Goal: Task Accomplishment & Management: Complete application form

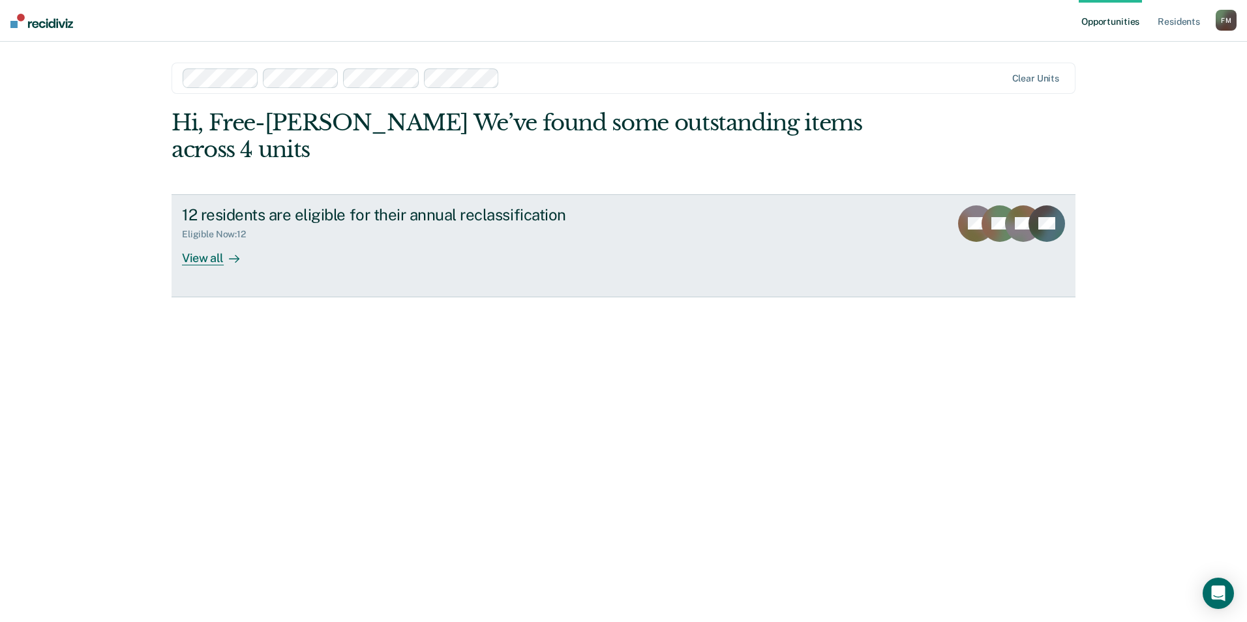
click at [188, 240] on div "View all" at bounding box center [218, 252] width 73 height 25
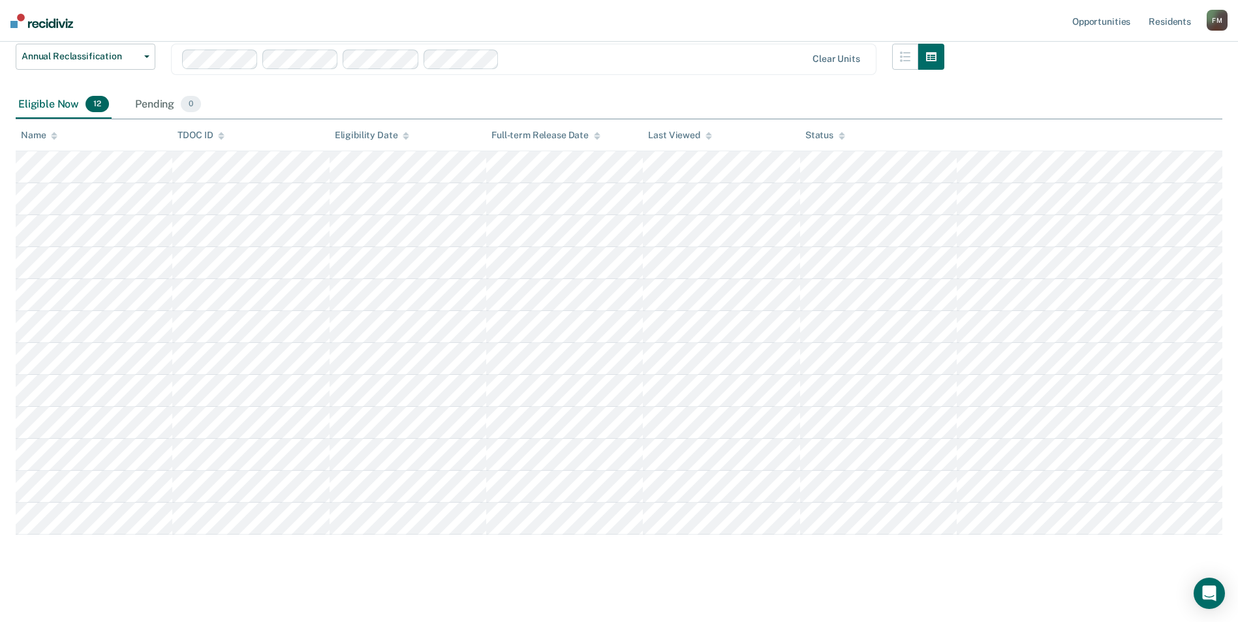
scroll to position [113, 0]
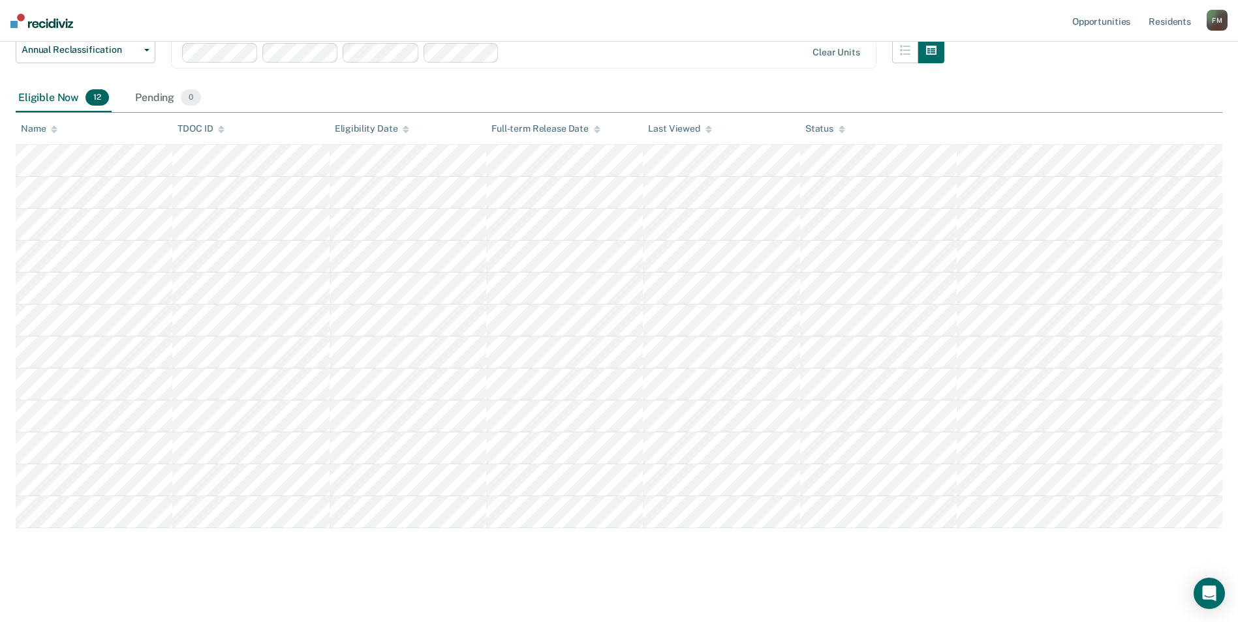
click at [889, 556] on div "Annual Reclassification This alert helps staff identify residents who are due f…" at bounding box center [619, 271] width 1206 height 589
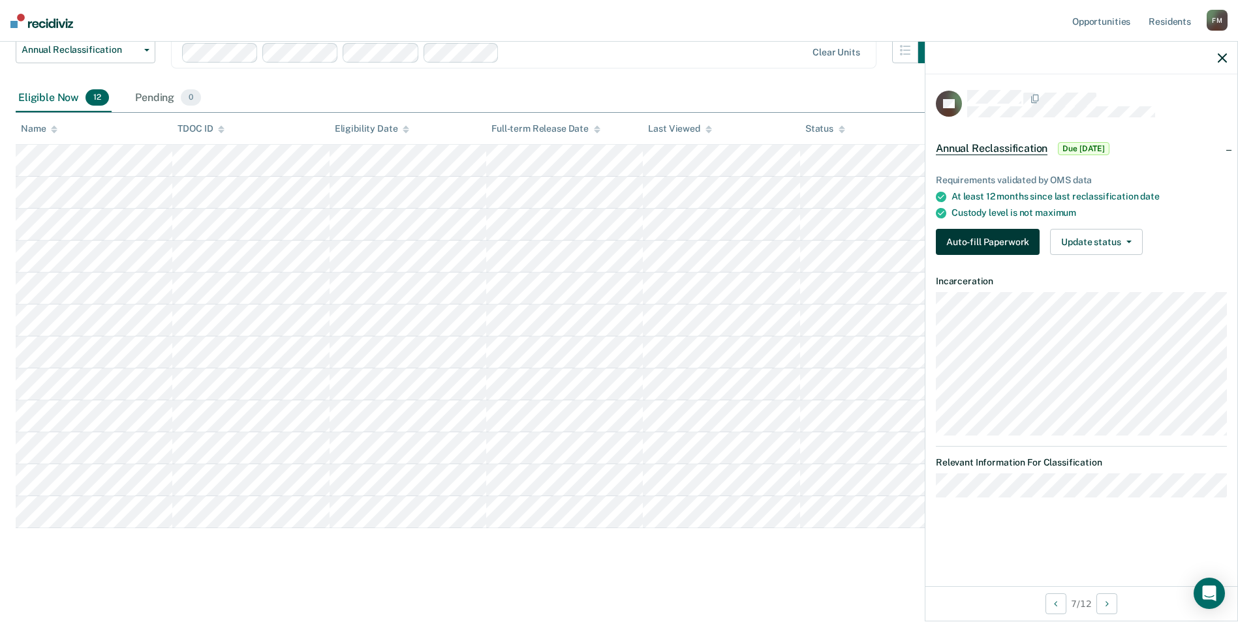
click at [980, 230] on button "Auto-fill Paperwork" at bounding box center [988, 242] width 104 height 26
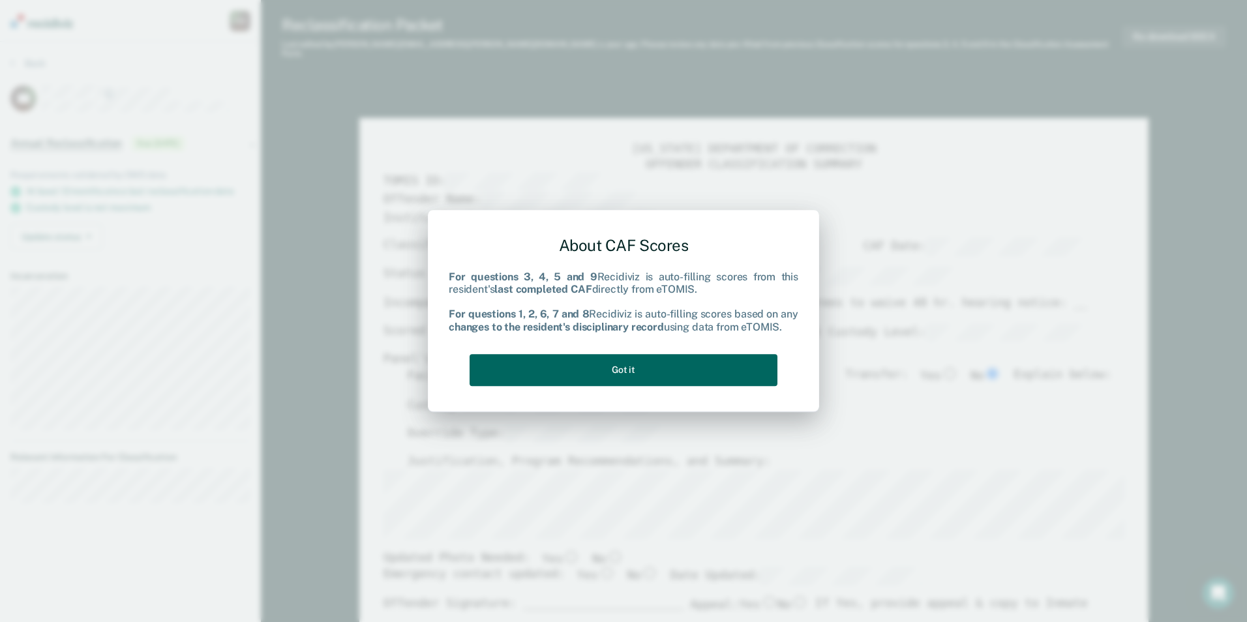
click at [594, 360] on button "Got it" at bounding box center [624, 370] width 308 height 32
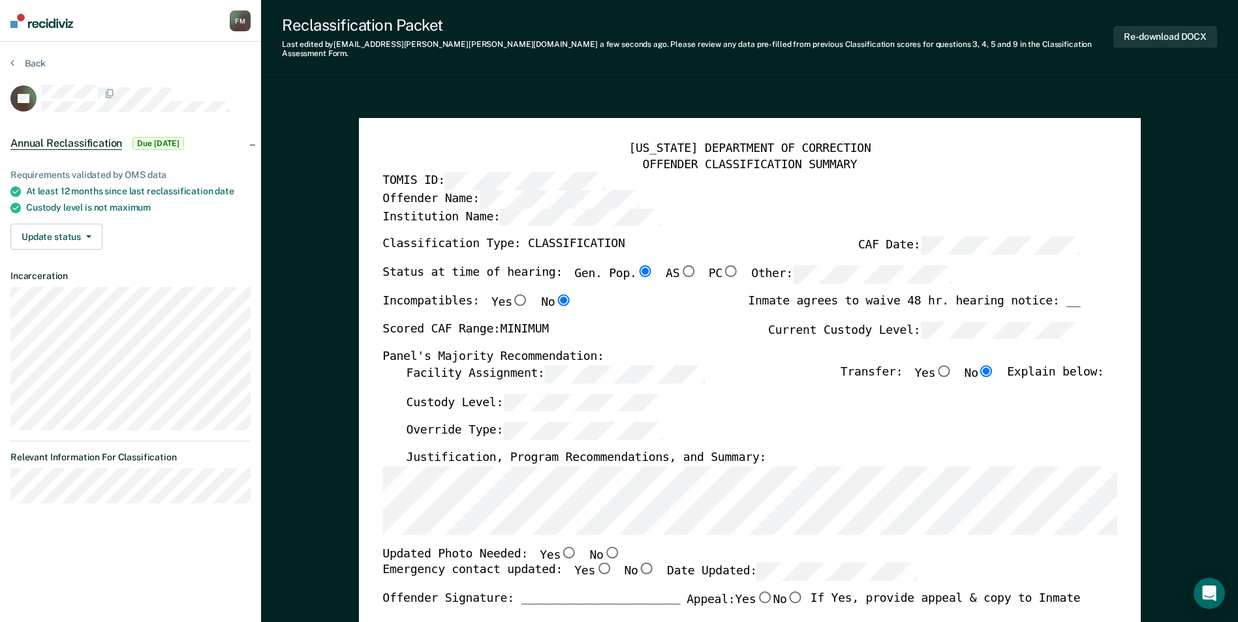
scroll to position [196, 0]
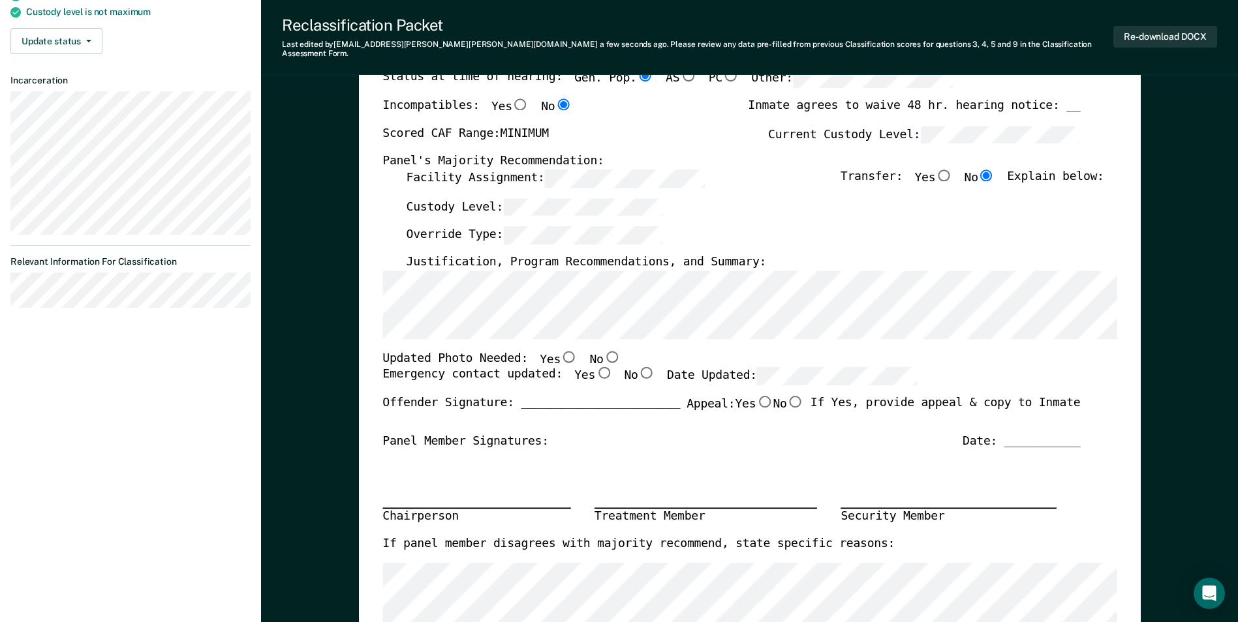
click at [603, 350] on input "No" at bounding box center [611, 356] width 17 height 12
type textarea "x"
radio input "true"
click at [595, 367] on input "Yes" at bounding box center [603, 373] width 17 height 12
type textarea "x"
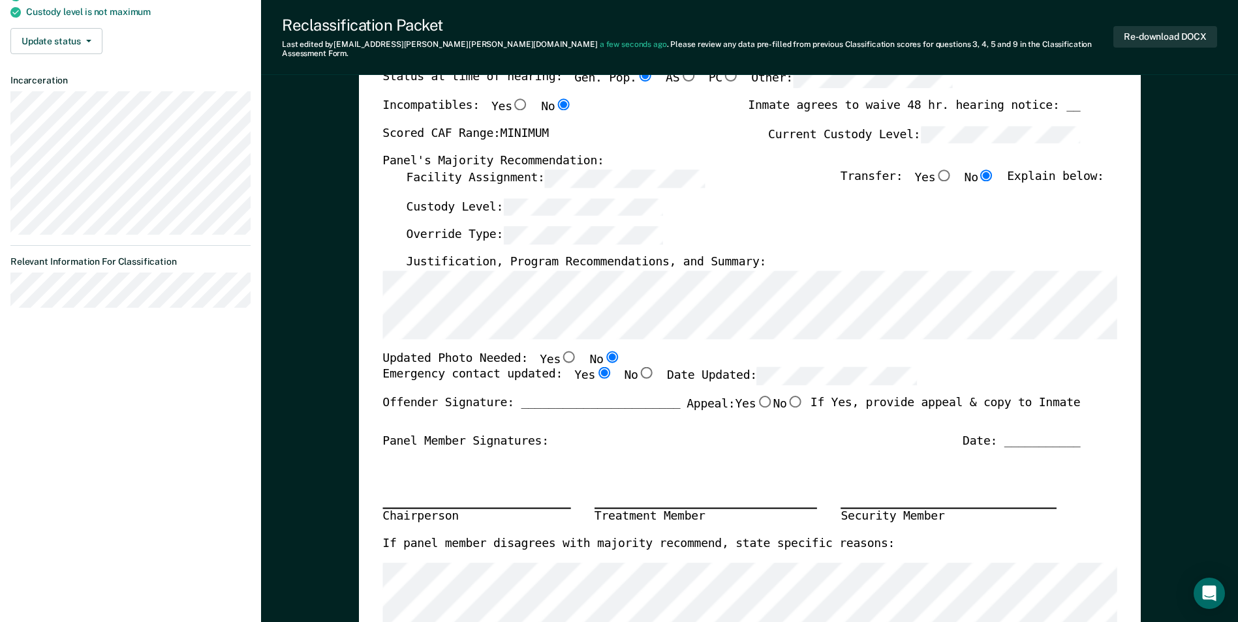
radio input "true"
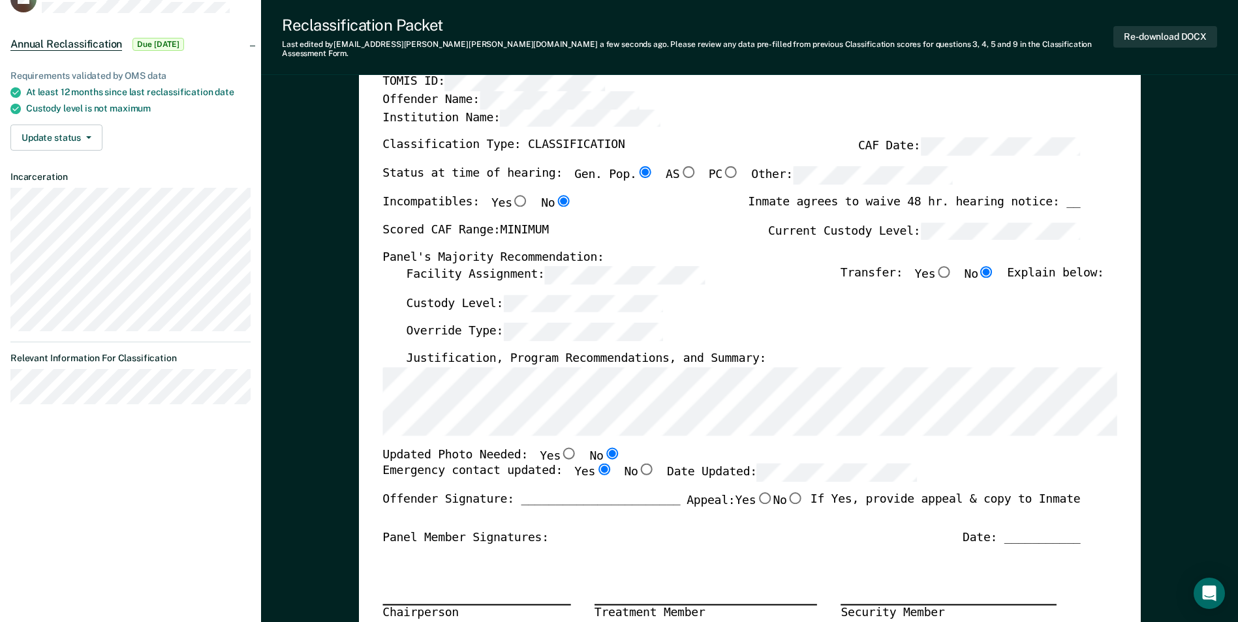
scroll to position [0, 0]
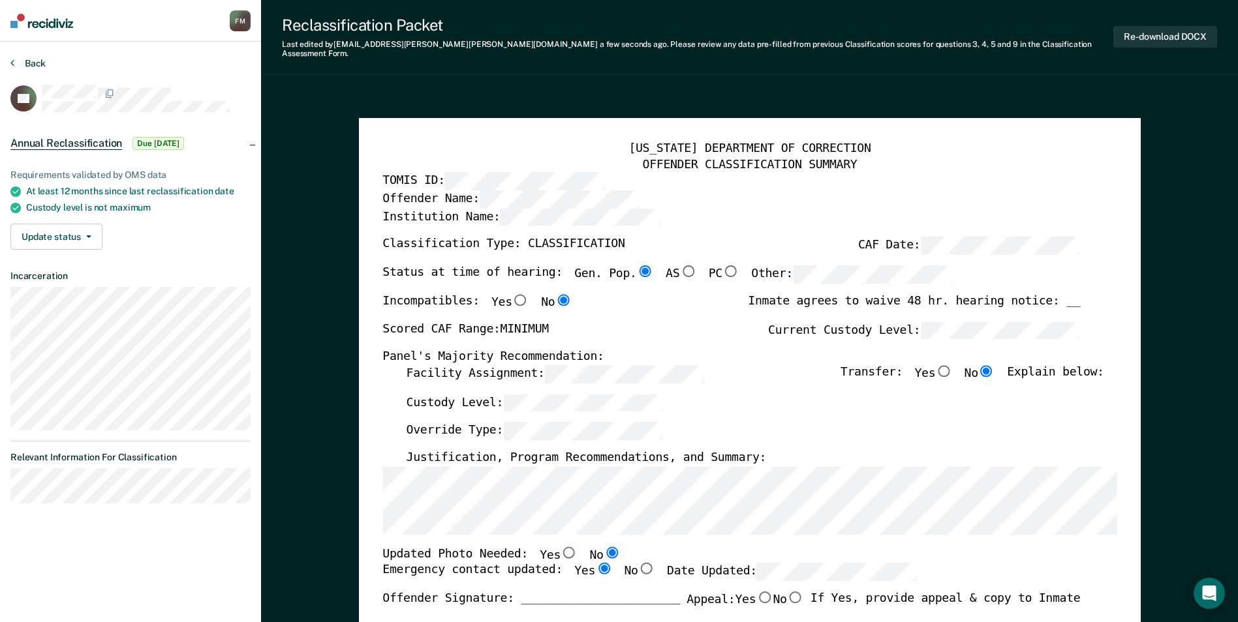
click at [30, 61] on button "Back" at bounding box center [27, 63] width 35 height 12
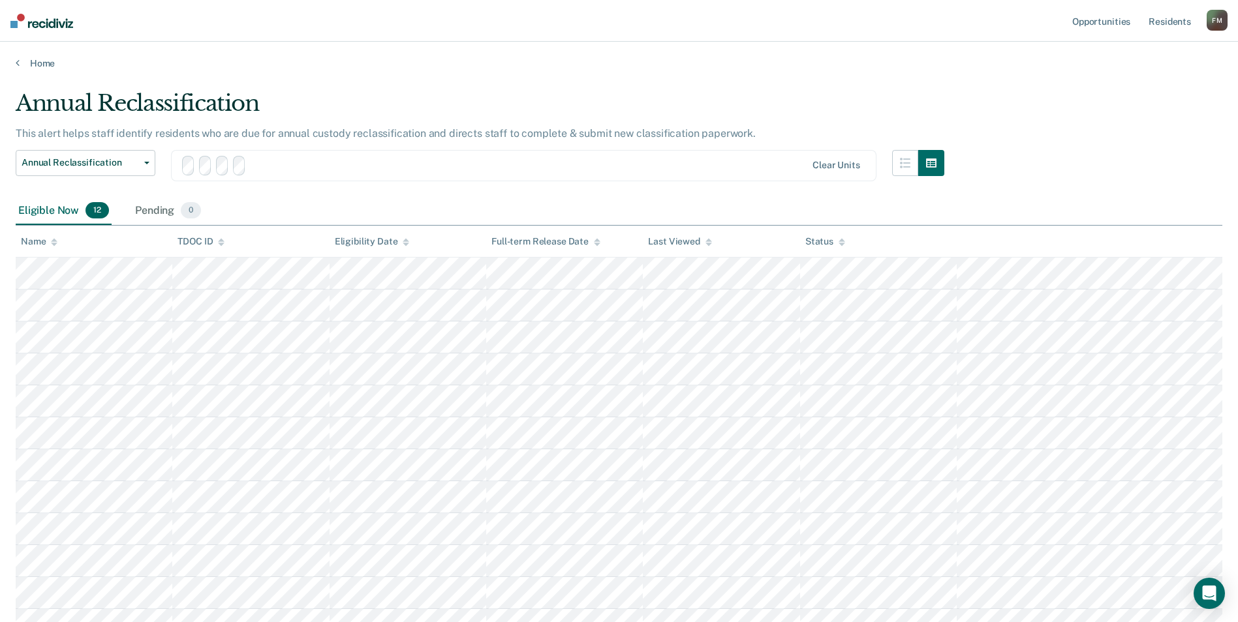
scroll to position [113, 0]
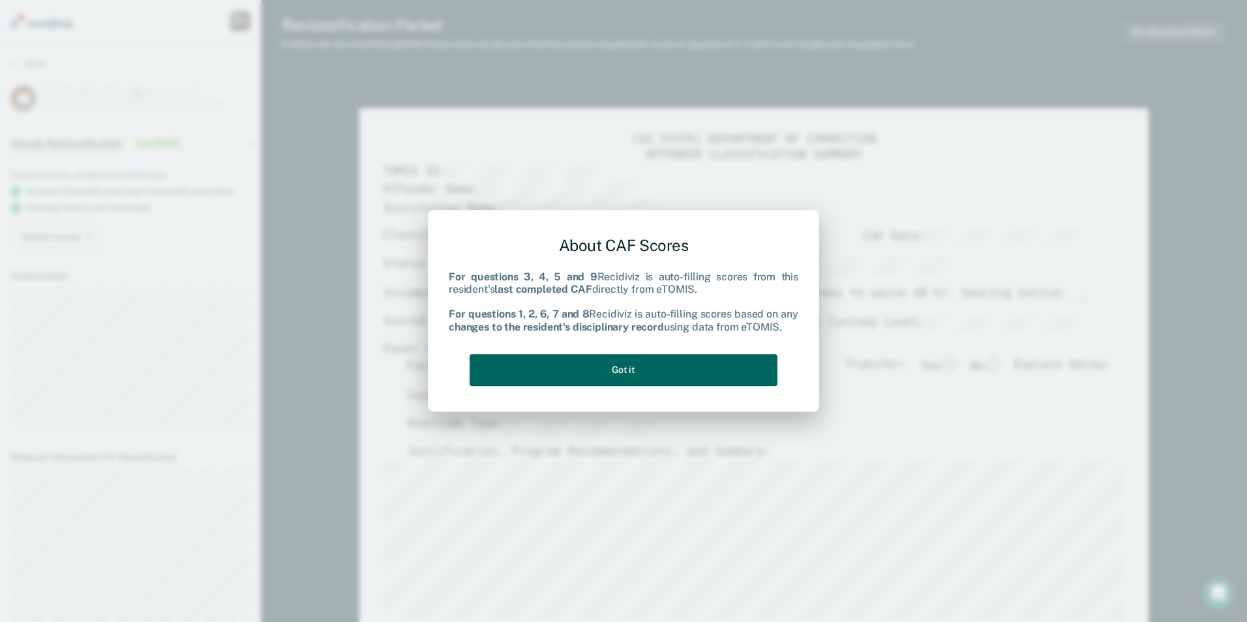
click at [639, 366] on button "Got it" at bounding box center [624, 370] width 308 height 32
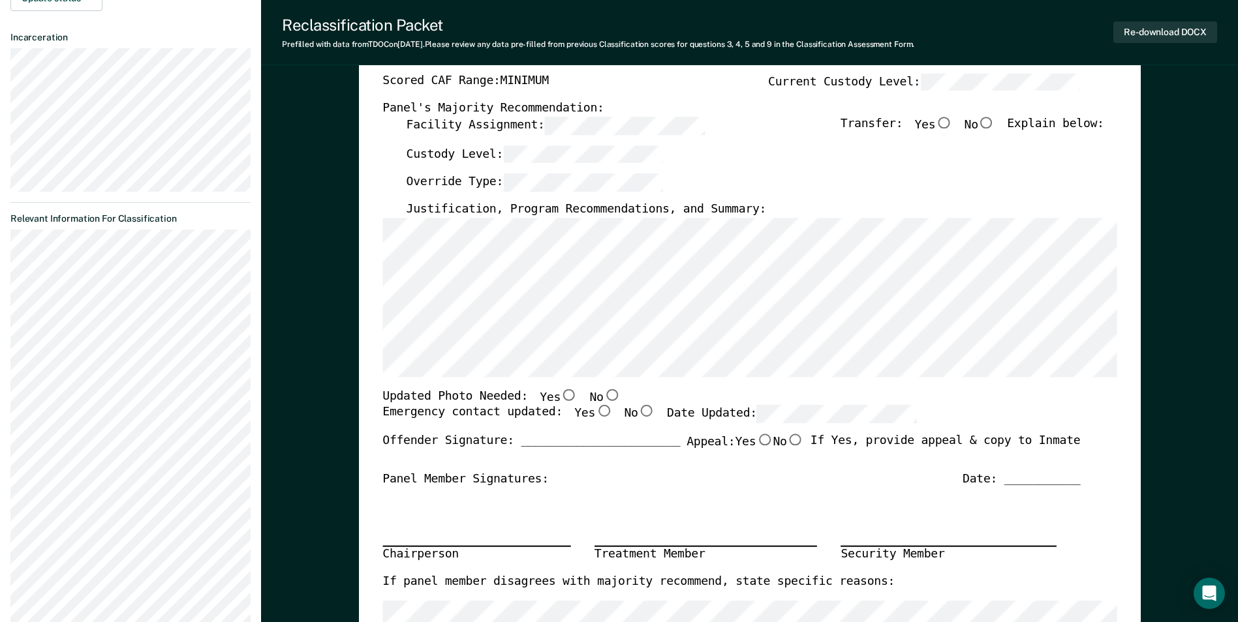
scroll to position [261, 0]
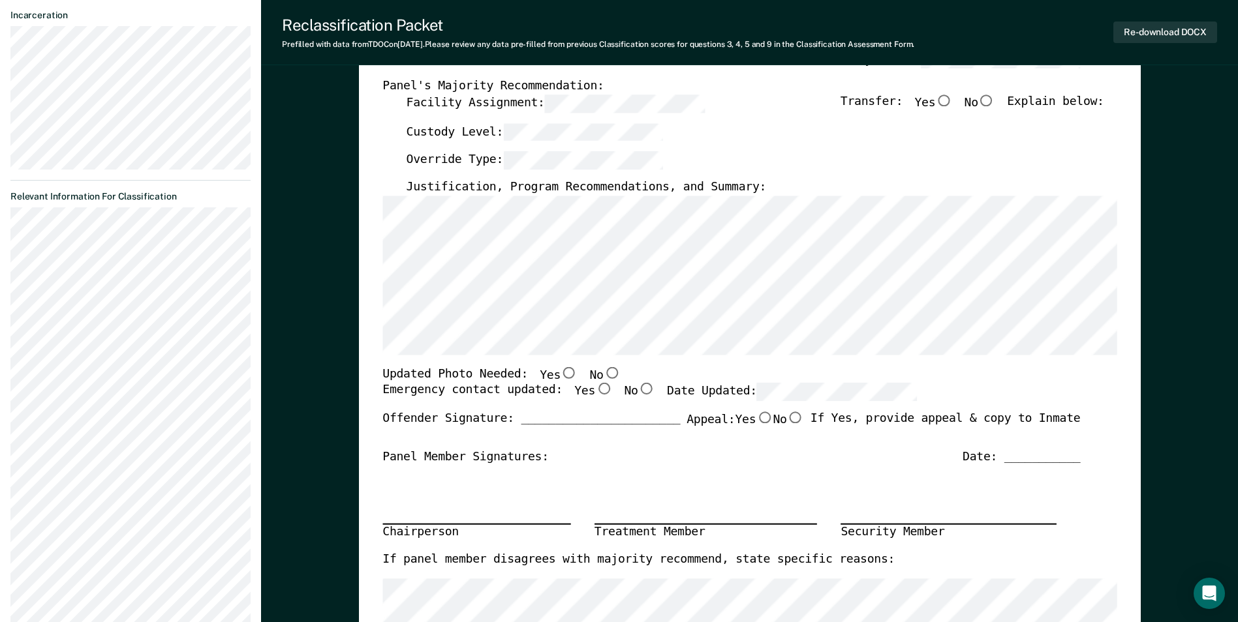
click at [915, 478] on div "Chairperson Treatment Member Security Member" at bounding box center [730, 508] width 697 height 87
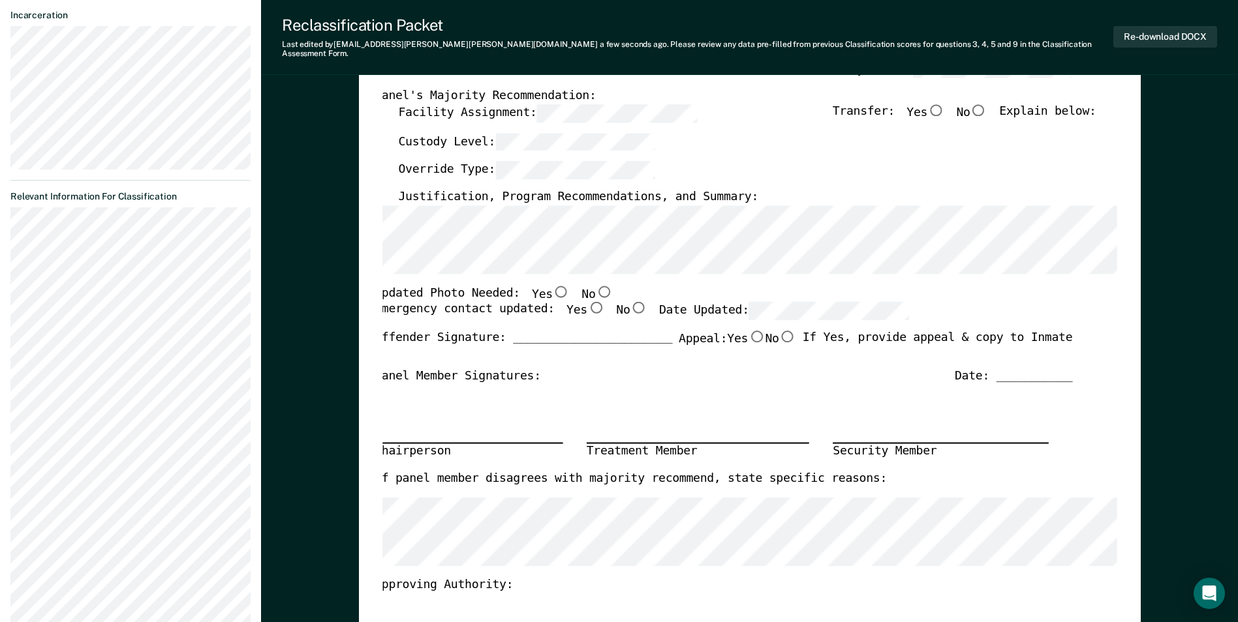
scroll to position [0, 7]
click at [588, 285] on input "No" at bounding box center [596, 291] width 17 height 12
type textarea "x"
radio input "true"
click at [581, 302] on input "Yes" at bounding box center [589, 308] width 17 height 12
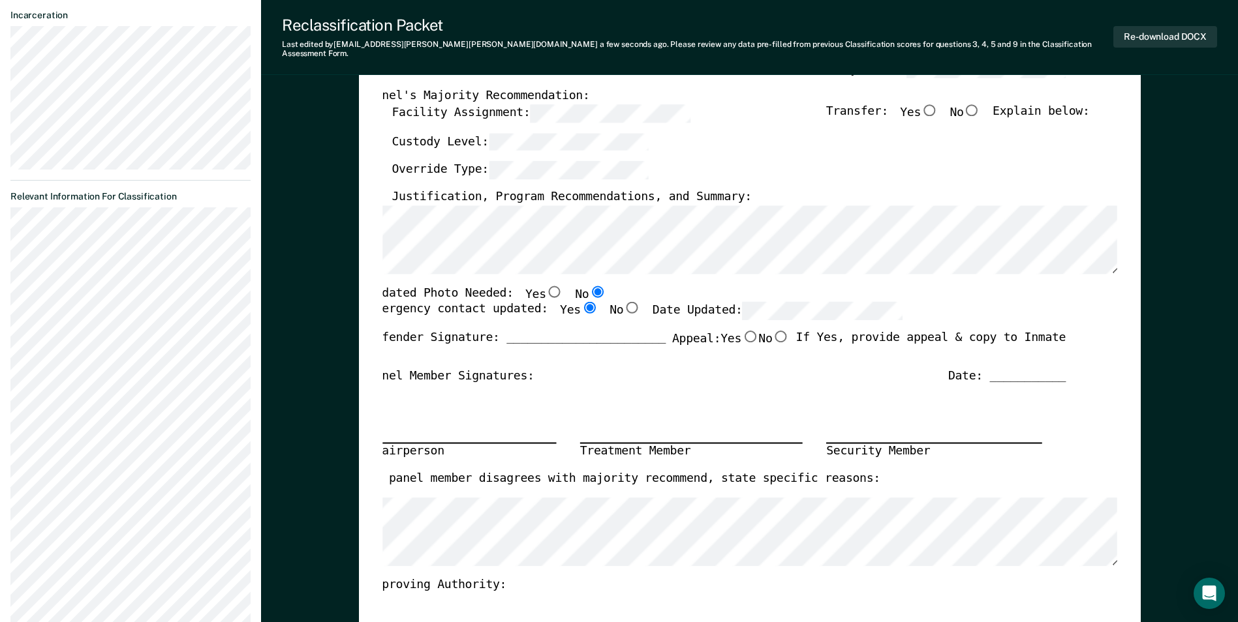
type textarea "x"
radio input "true"
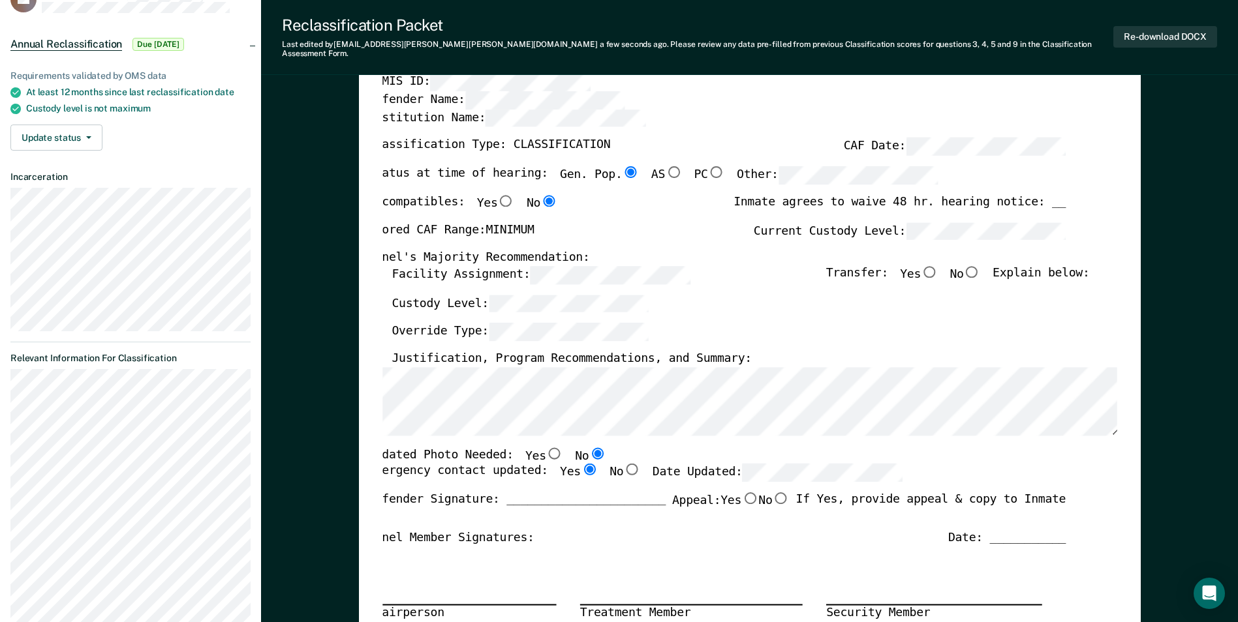
scroll to position [0, 0]
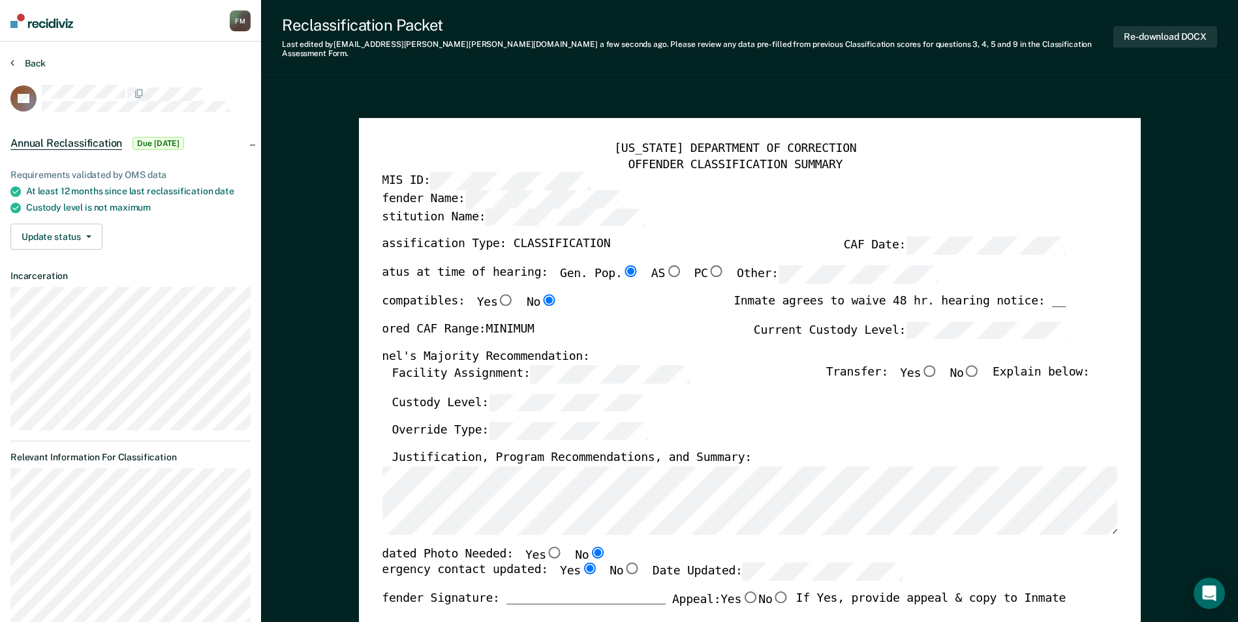
click at [29, 61] on button "Back" at bounding box center [27, 63] width 35 height 12
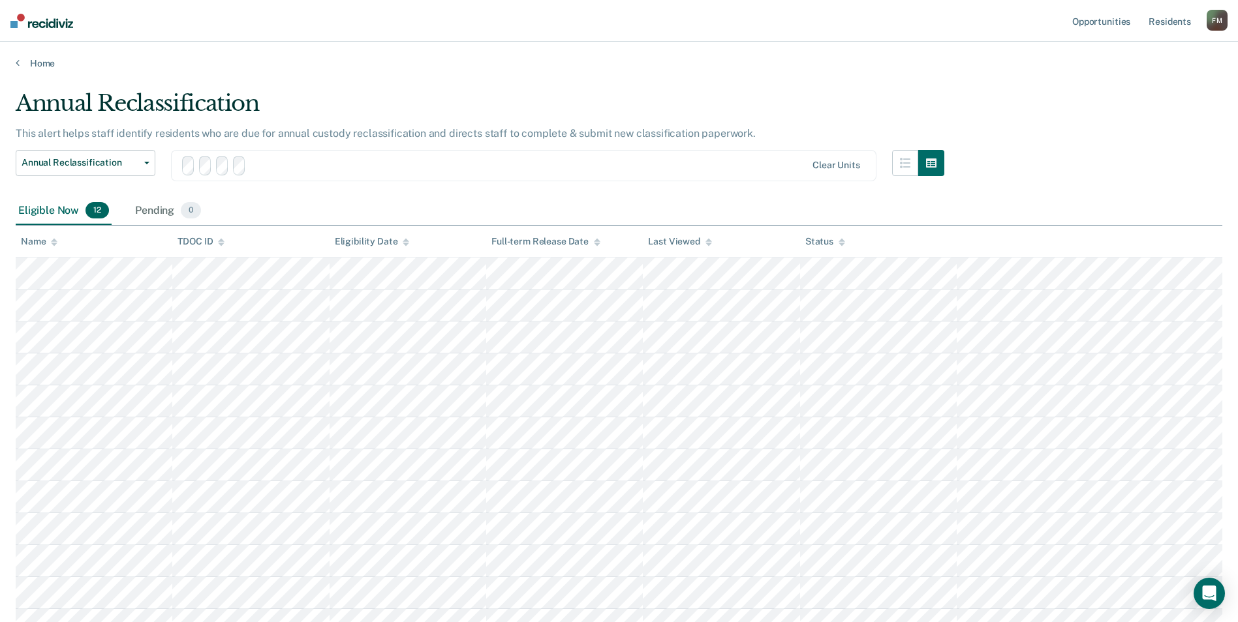
scroll to position [113, 0]
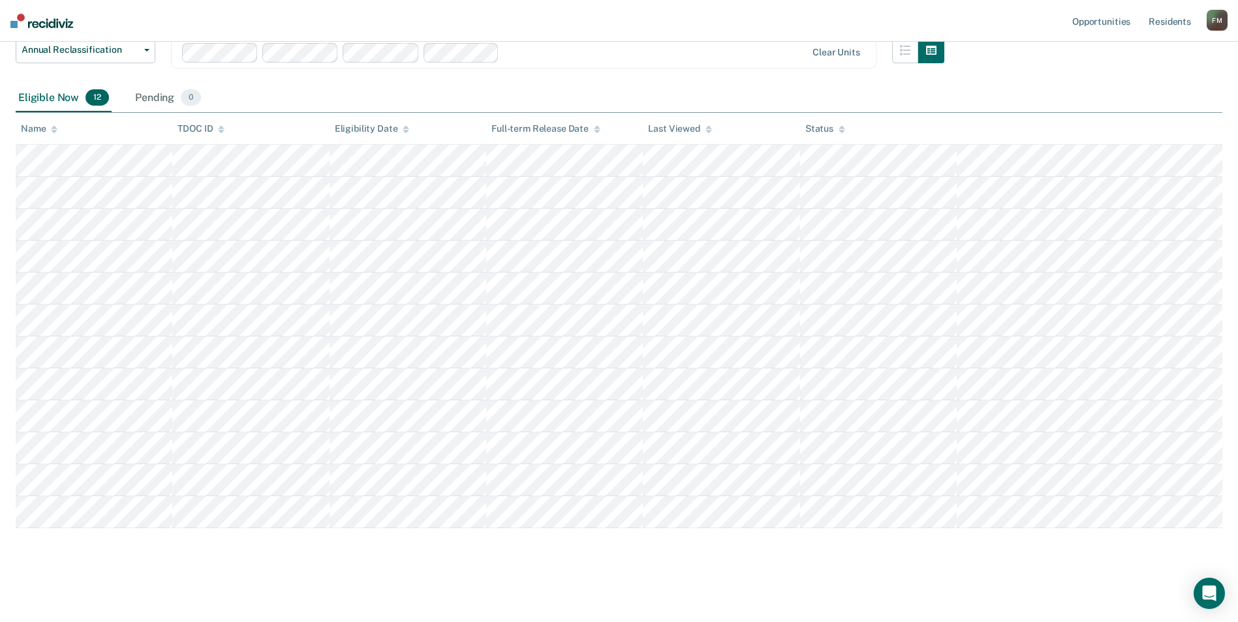
click at [852, 565] on div "Annual Reclassification This alert helps staff identify residents who are due f…" at bounding box center [619, 271] width 1206 height 589
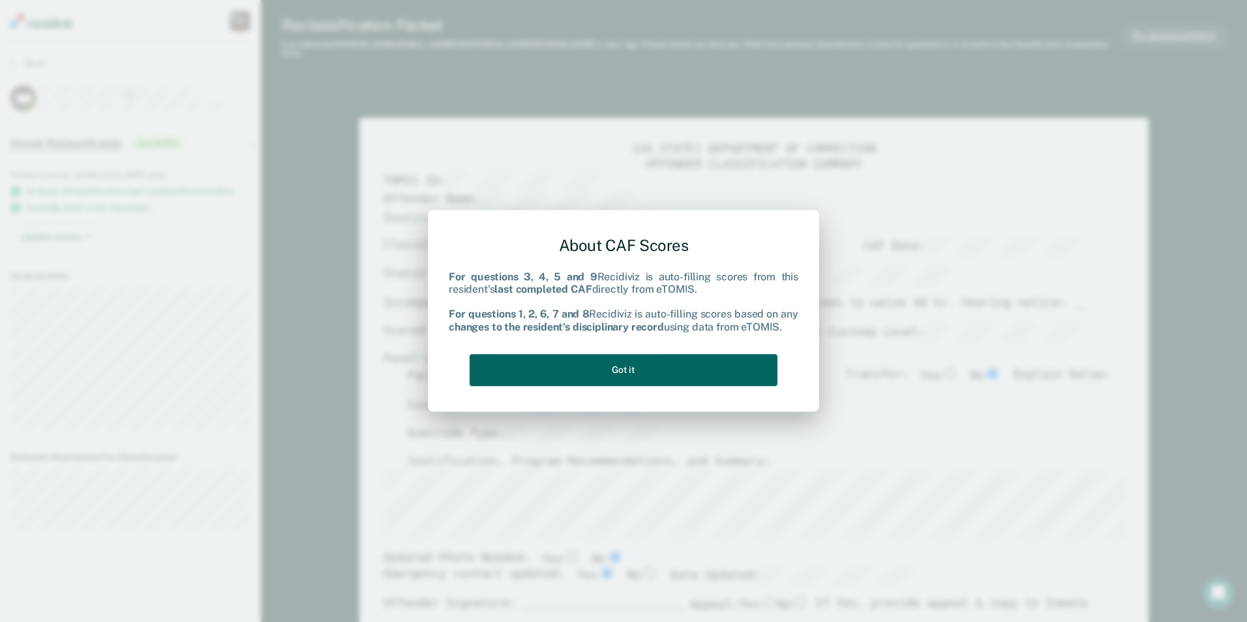
click at [630, 363] on button "Got it" at bounding box center [624, 370] width 308 height 32
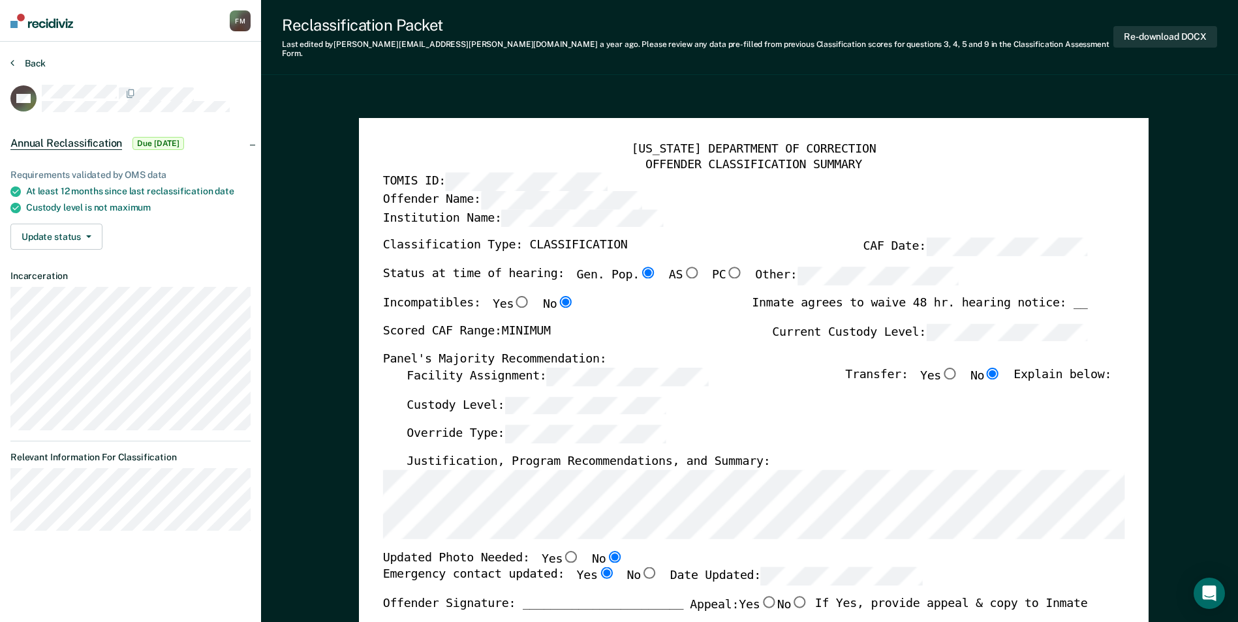
click at [42, 63] on button "Back" at bounding box center [27, 63] width 35 height 12
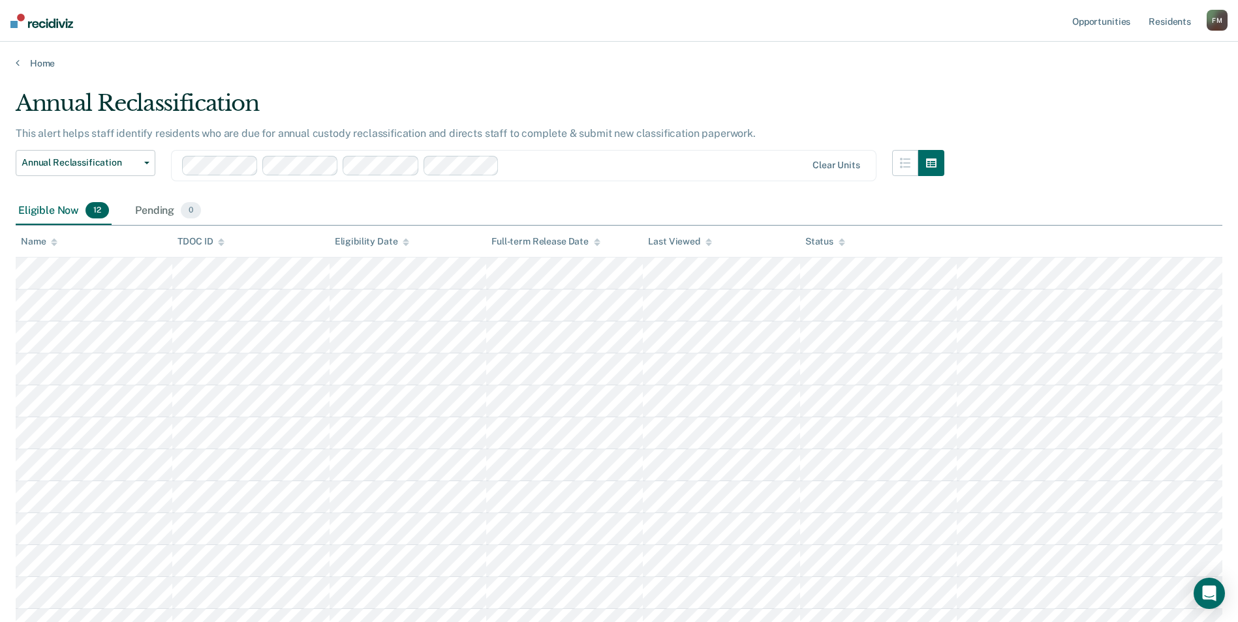
scroll to position [113, 0]
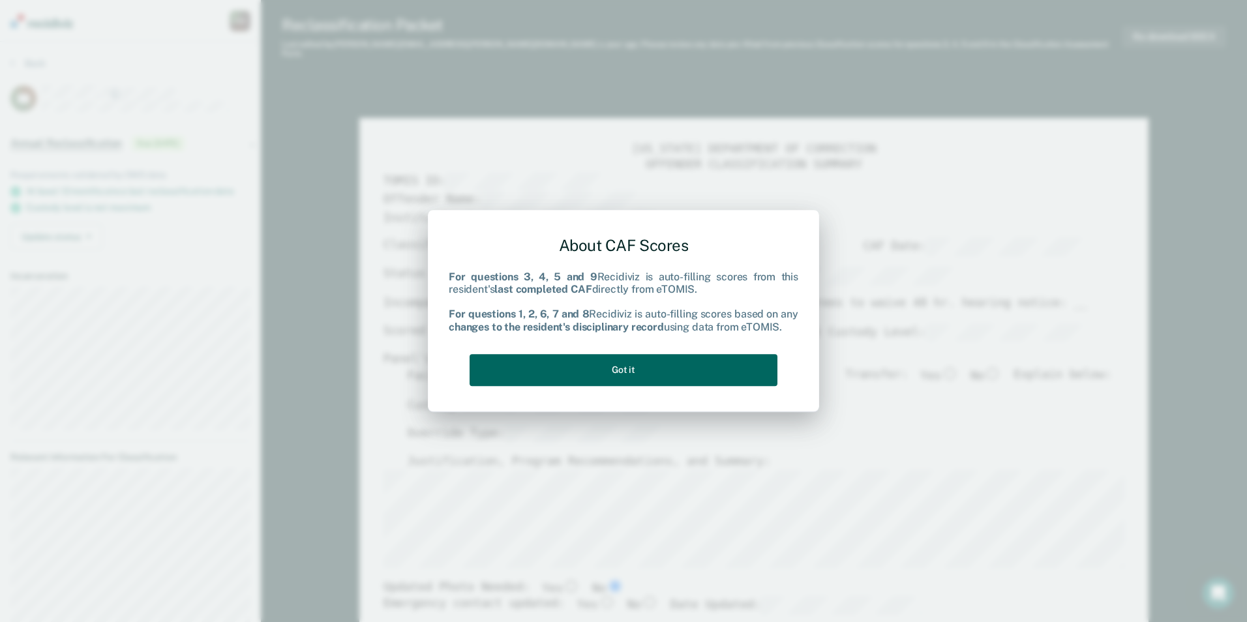
click at [561, 359] on button "Got it" at bounding box center [624, 370] width 308 height 32
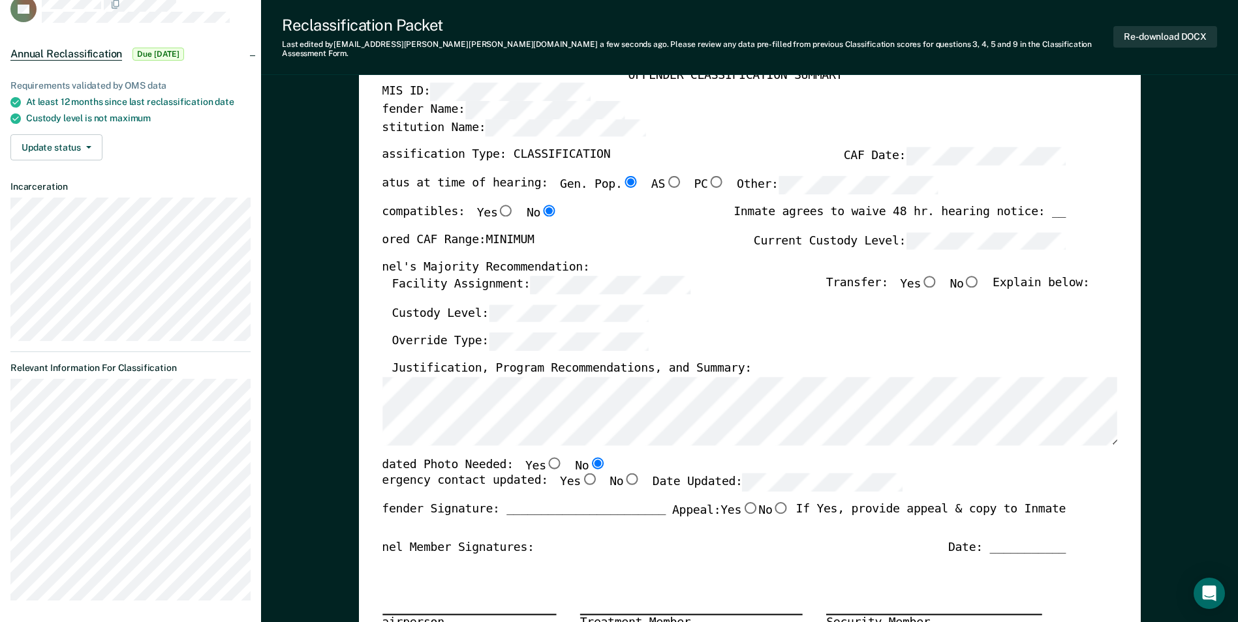
scroll to position [261, 0]
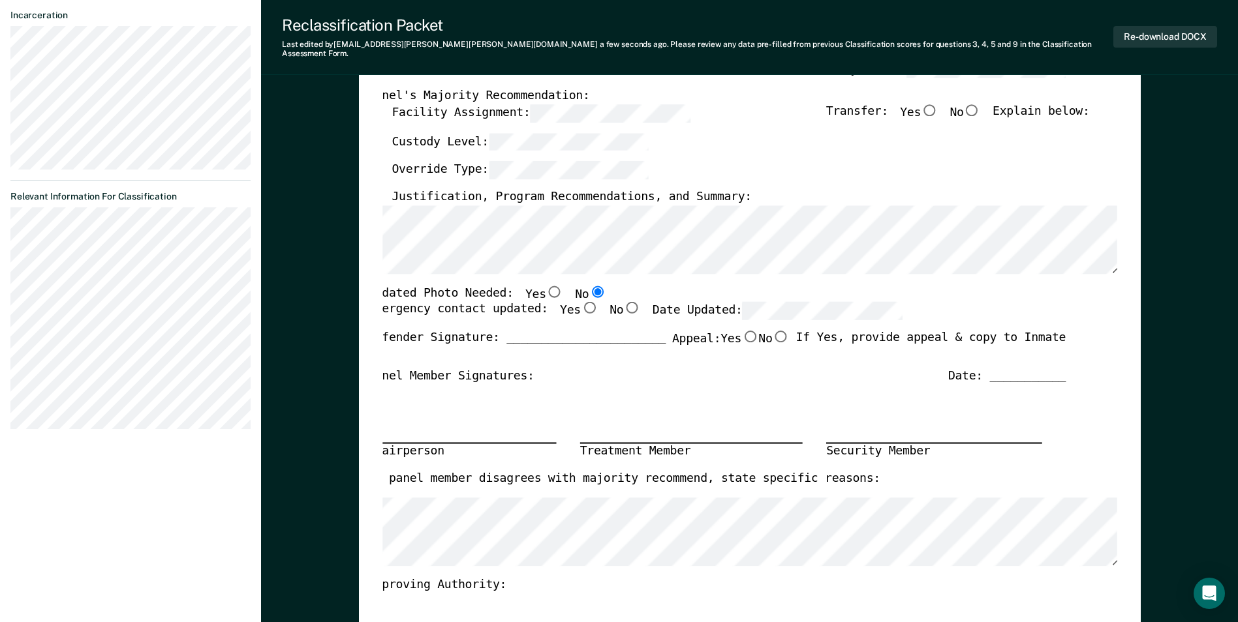
click at [581, 302] on input "Yes" at bounding box center [589, 308] width 17 height 12
type textarea "x"
radio input "true"
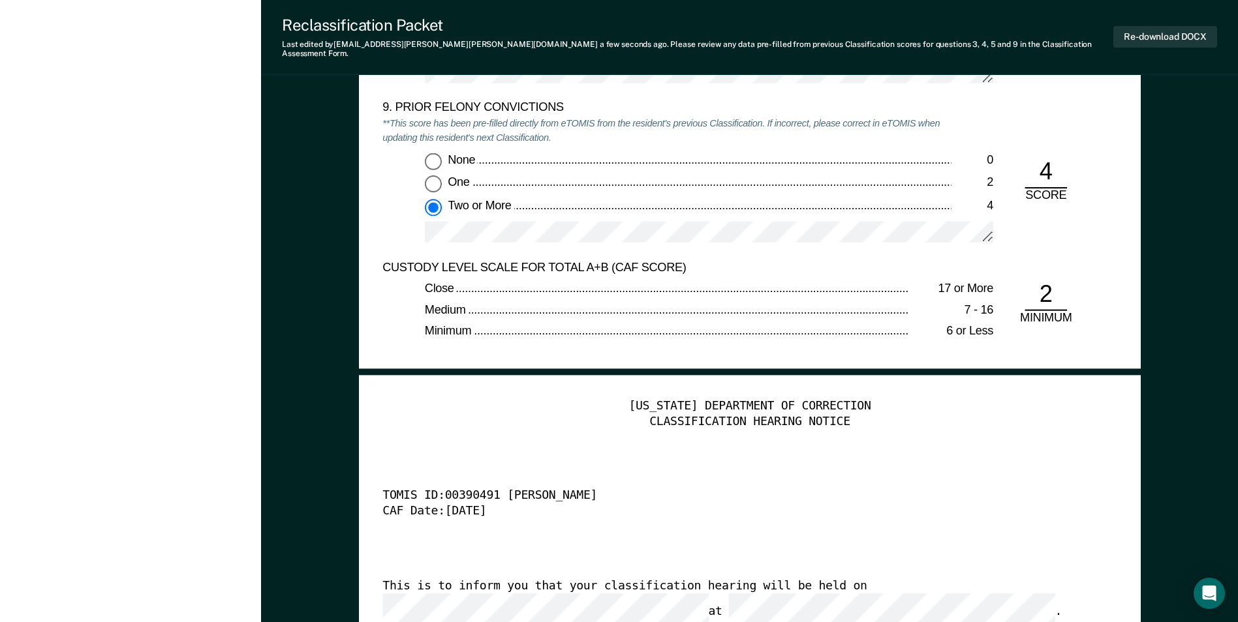
scroll to position [3197, 0]
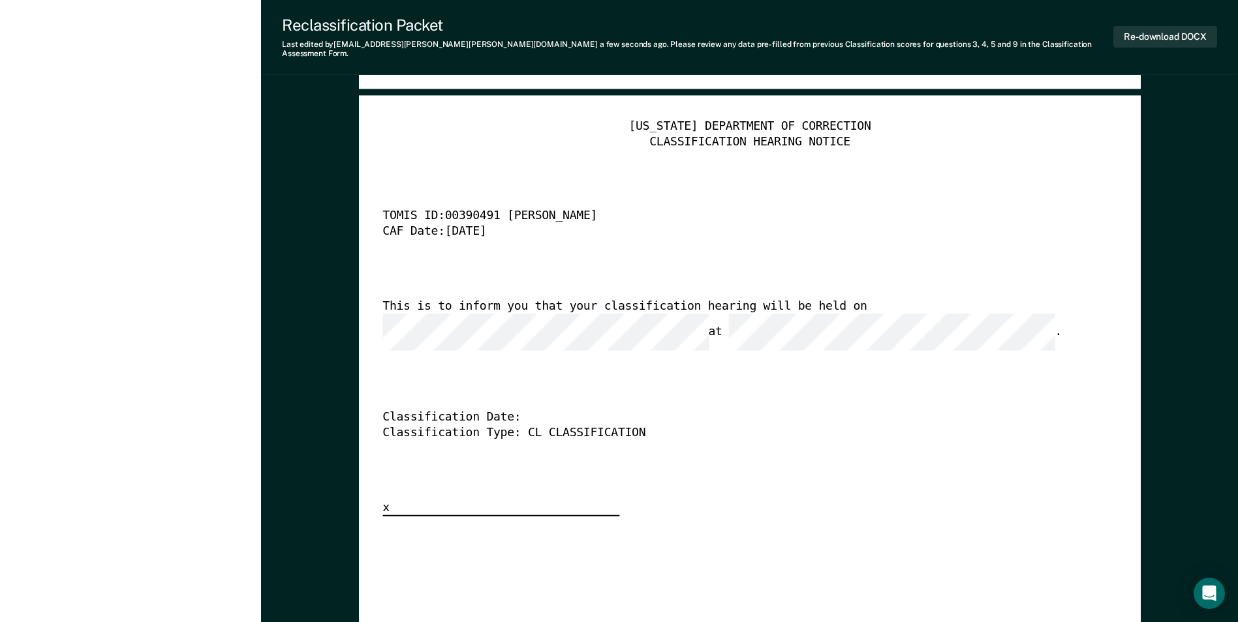
click at [839, 289] on div "TENNESSEE DEPARTMENT OF CORRECTION CLASSIFICATION HEARING NOTICE TOMIS ID: 0039…" at bounding box center [749, 318] width 734 height 398
click at [376, 308] on div "TENNESSEE DEPARTMENT OF CORRECTION CLASSIFICATION HEARING NOTICE TOMIS ID: 0039…" at bounding box center [750, 605] width 782 height 1018
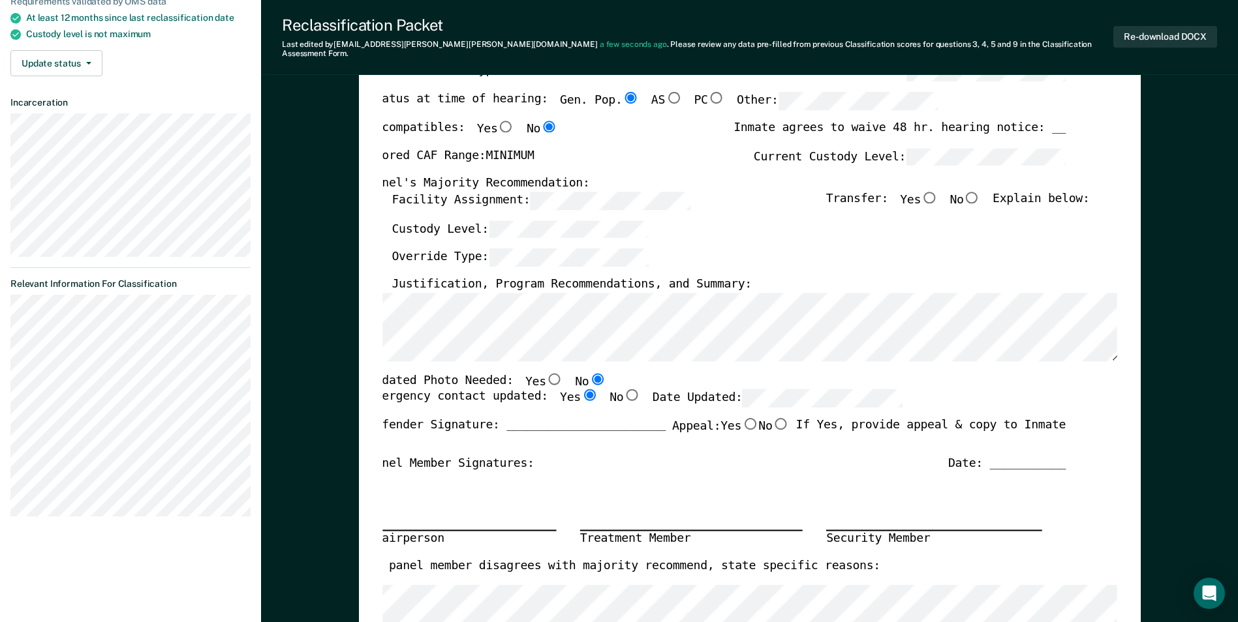
scroll to position [0, 0]
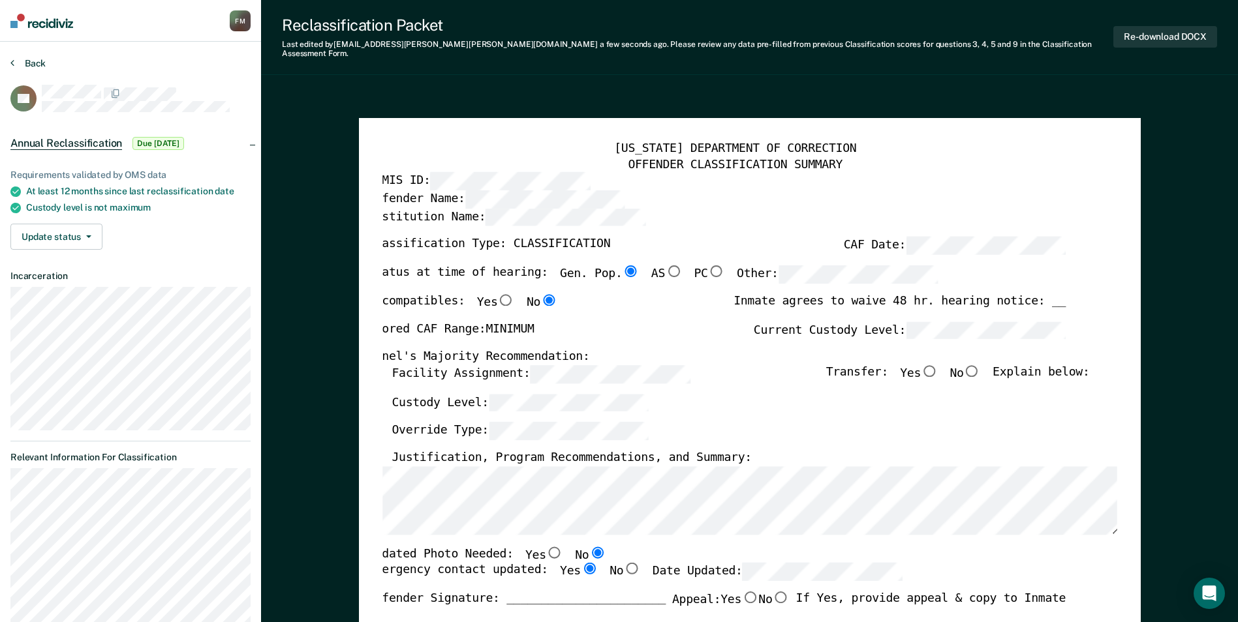
click at [33, 60] on button "Back" at bounding box center [27, 63] width 35 height 12
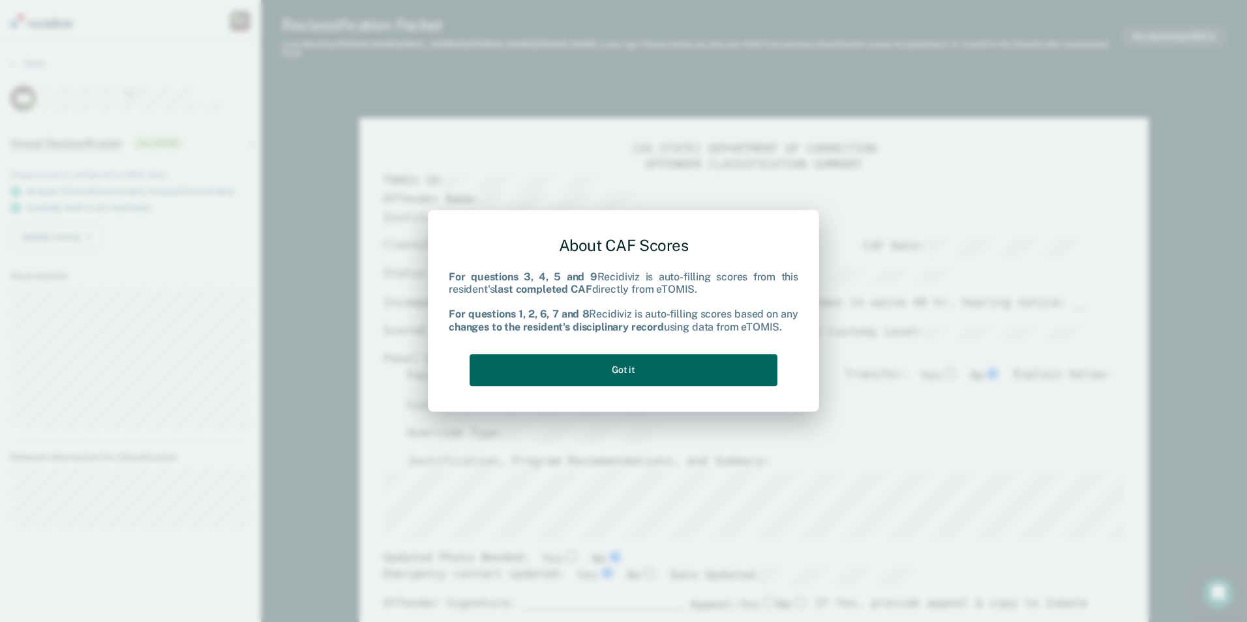
click at [569, 365] on button "Got it" at bounding box center [624, 370] width 308 height 32
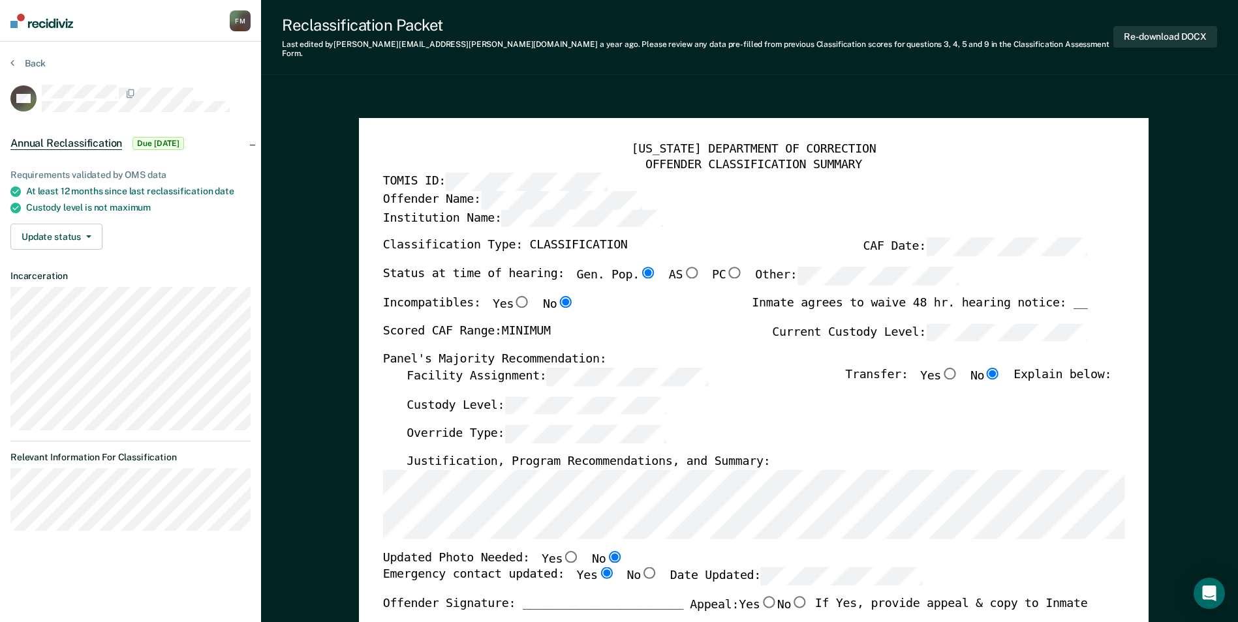
click at [840, 531] on div "[US_STATE] DEPARTMENT OF CORRECTION OFFENDER CLASSIFICATION SUMMARY TOMIS ID: O…" at bounding box center [753, 594] width 742 height 904
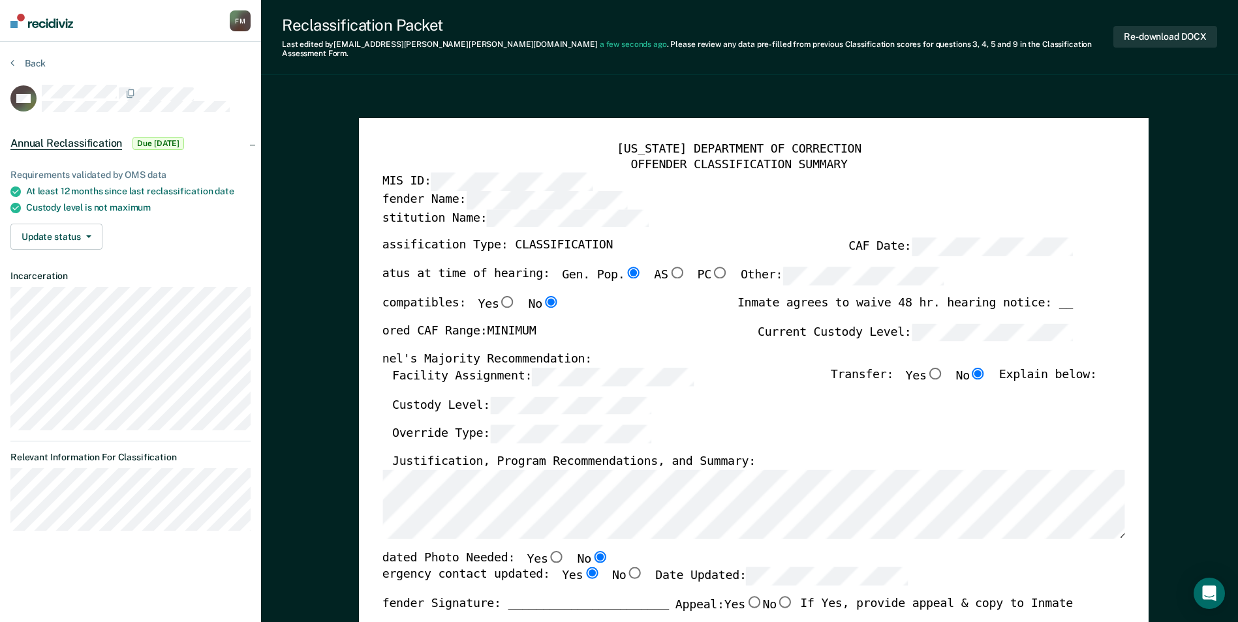
scroll to position [0, 9]
click at [375, 504] on div "[US_STATE] DEPARTMENT OF CORRECTION OFFENDER CLASSIFICATION SUMMARY TOMIS ID: O…" at bounding box center [753, 632] width 789 height 1029
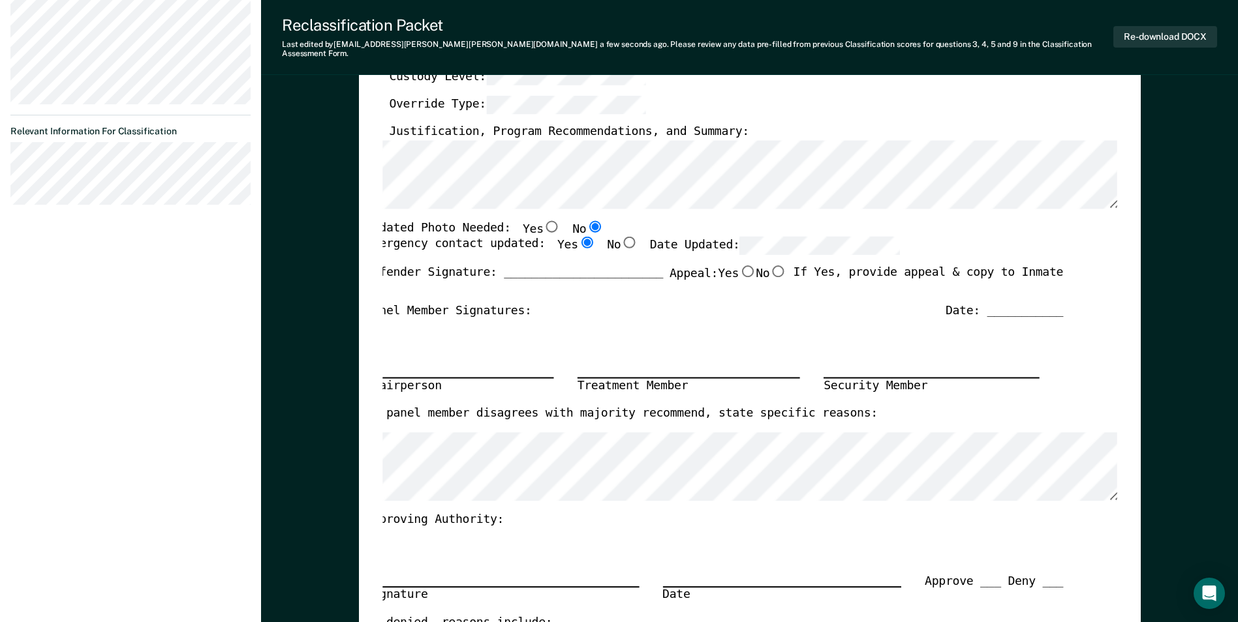
scroll to position [0, 0]
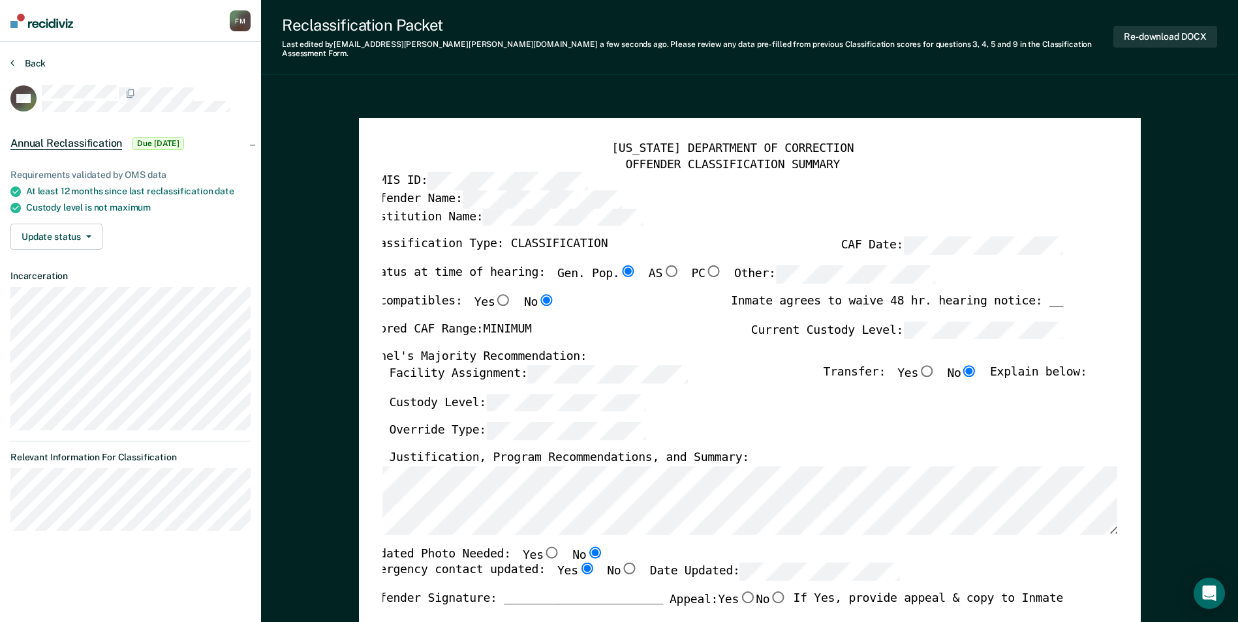
click at [40, 65] on button "Back" at bounding box center [27, 63] width 35 height 12
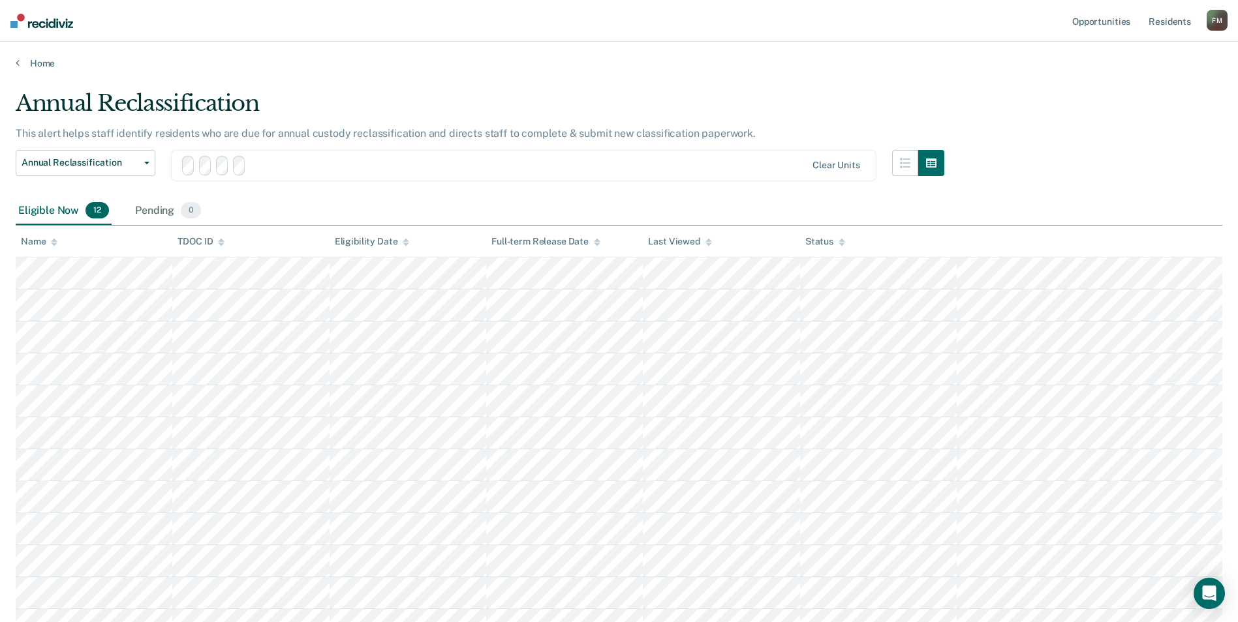
scroll to position [113, 0]
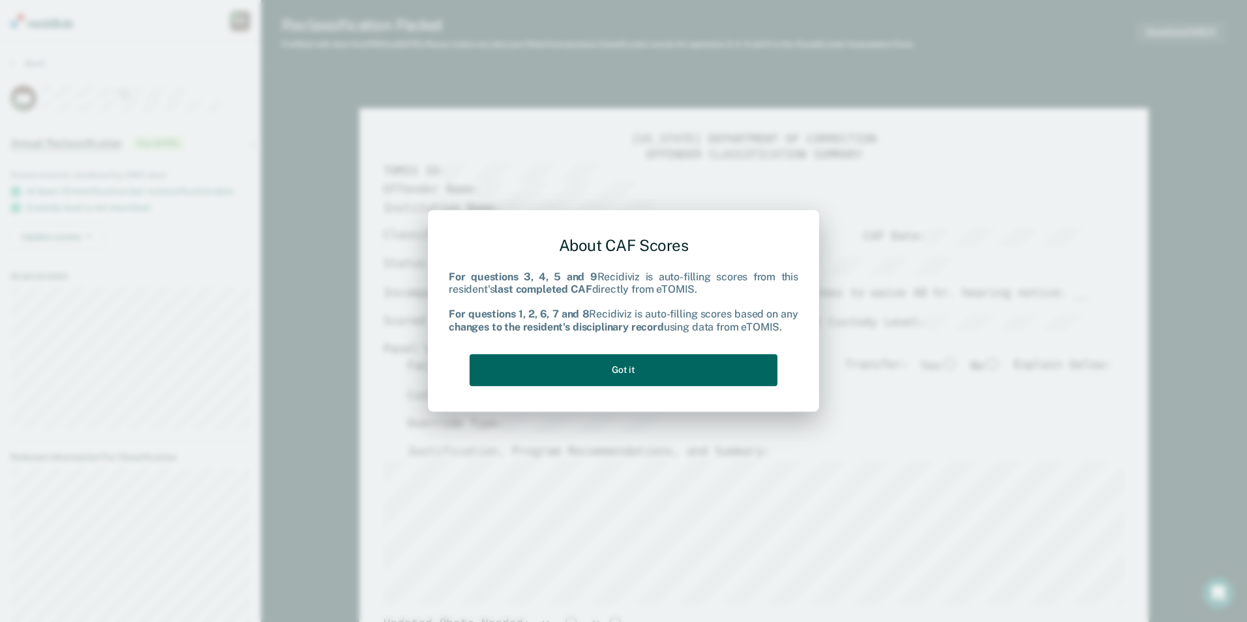
click at [632, 365] on button "Got it" at bounding box center [624, 370] width 308 height 32
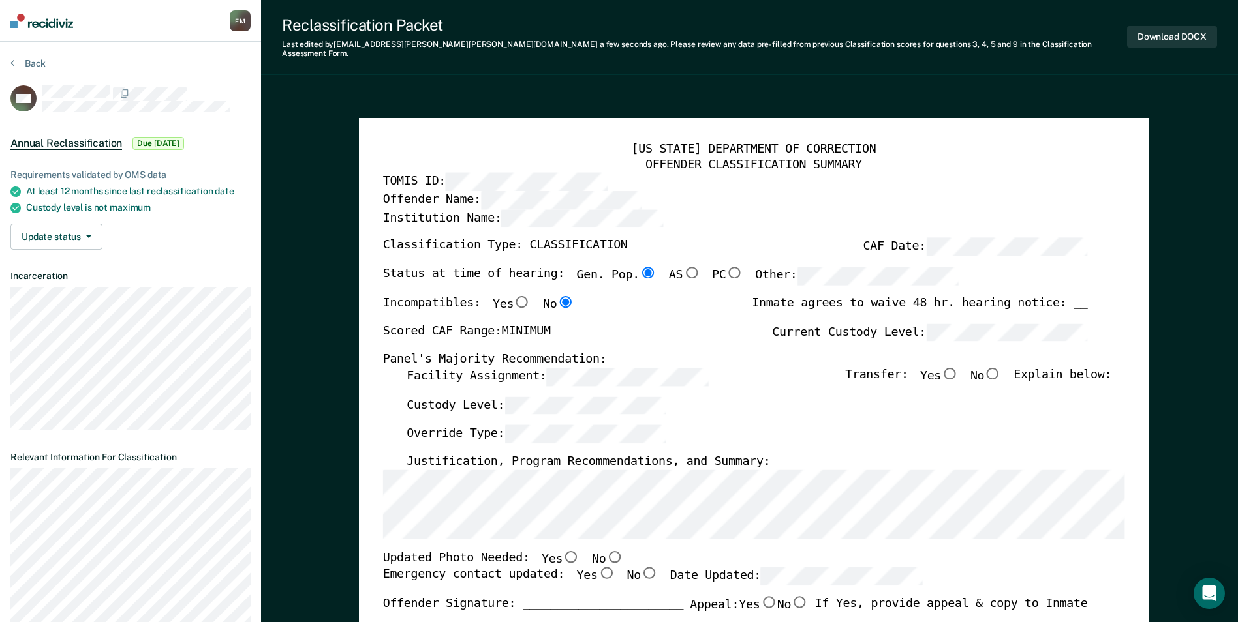
click at [808, 428] on div "Override Type:" at bounding box center [758, 439] width 705 height 29
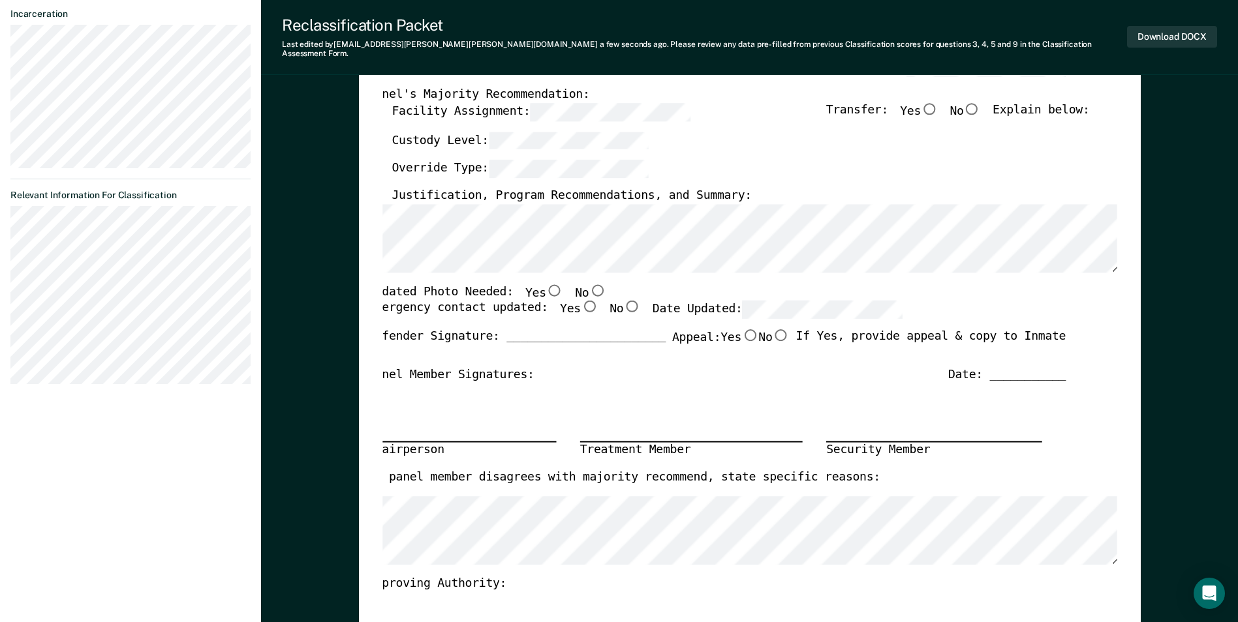
scroll to position [326, 0]
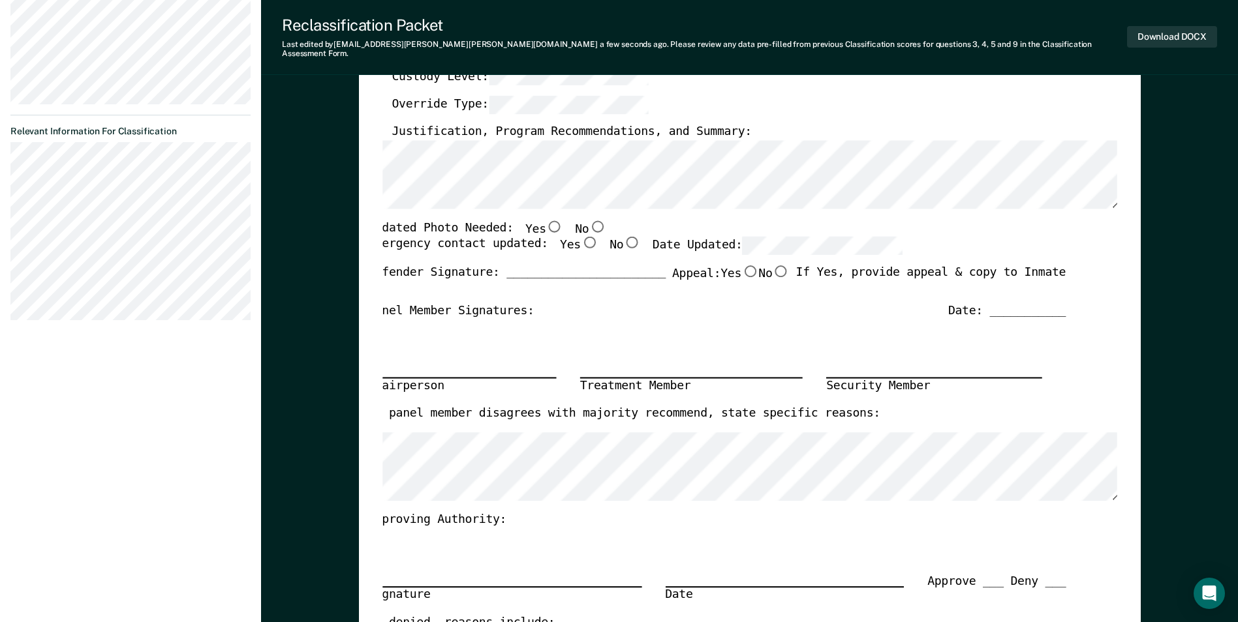
click at [588, 220] on input "No" at bounding box center [596, 226] width 17 height 12
type textarea "x"
radio input "true"
click at [581, 237] on input "Yes" at bounding box center [589, 243] width 17 height 12
type textarea "x"
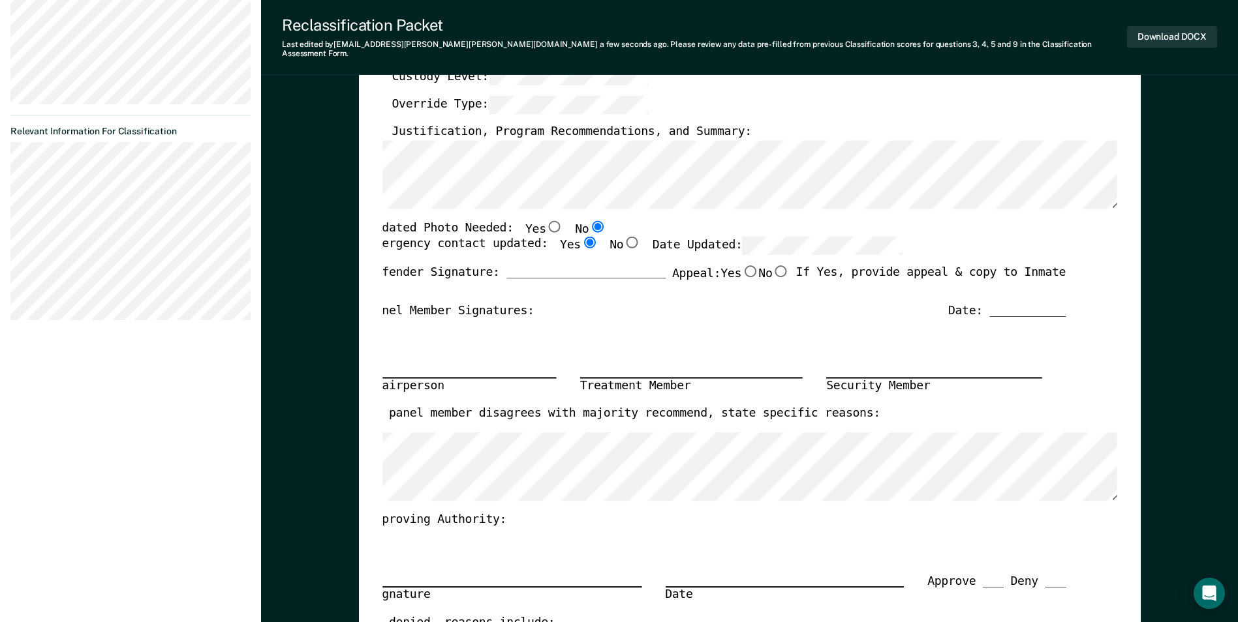
radio input "true"
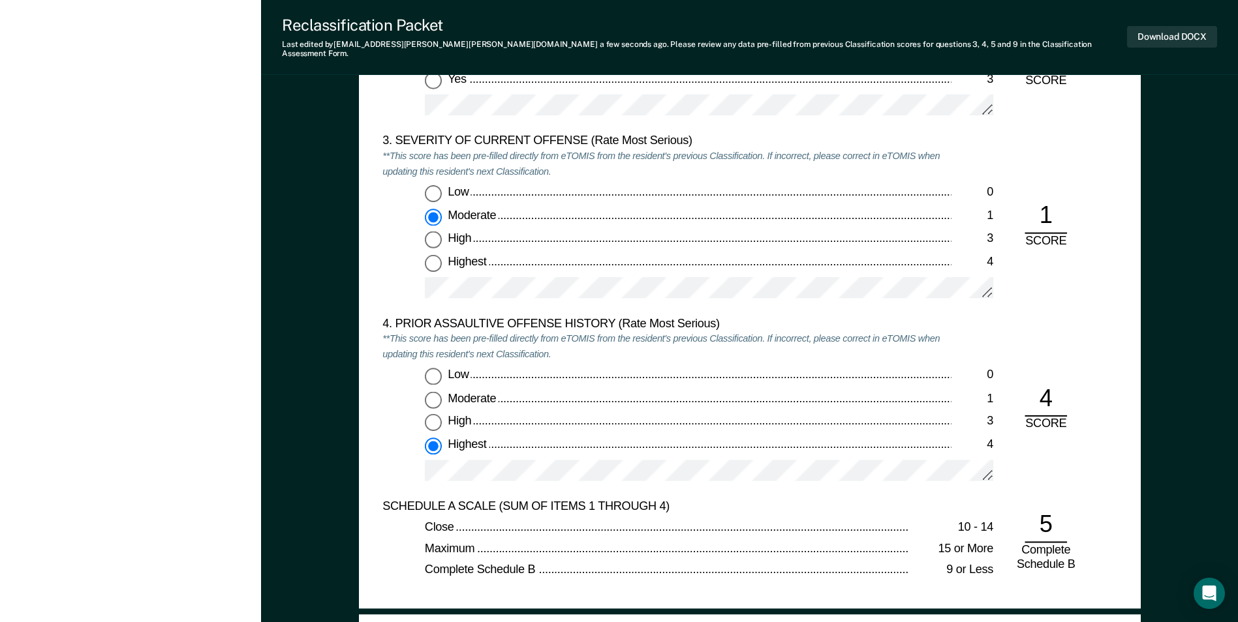
scroll to position [1696, 0]
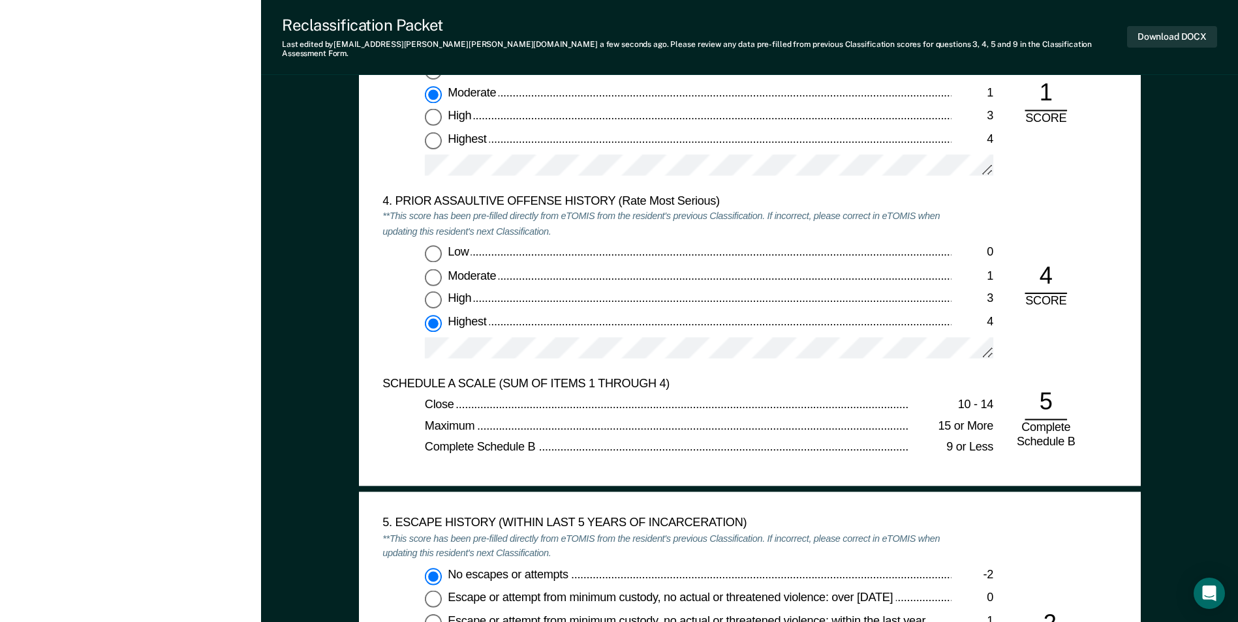
type textarea "x"
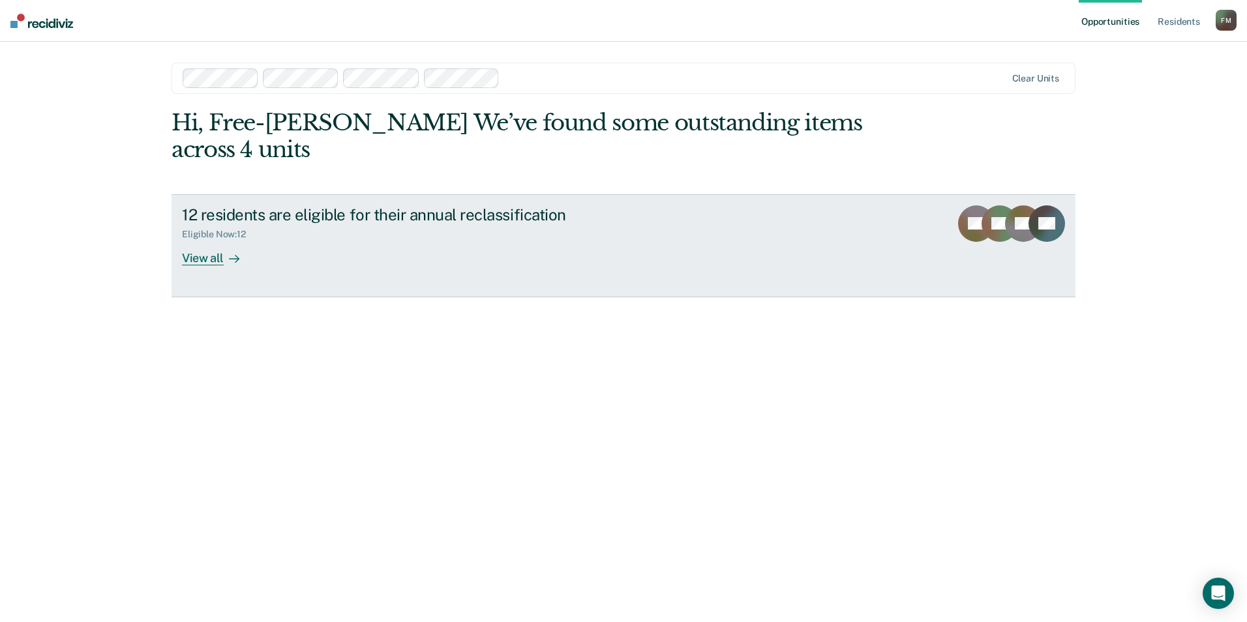
click at [205, 240] on div "View all" at bounding box center [218, 252] width 73 height 25
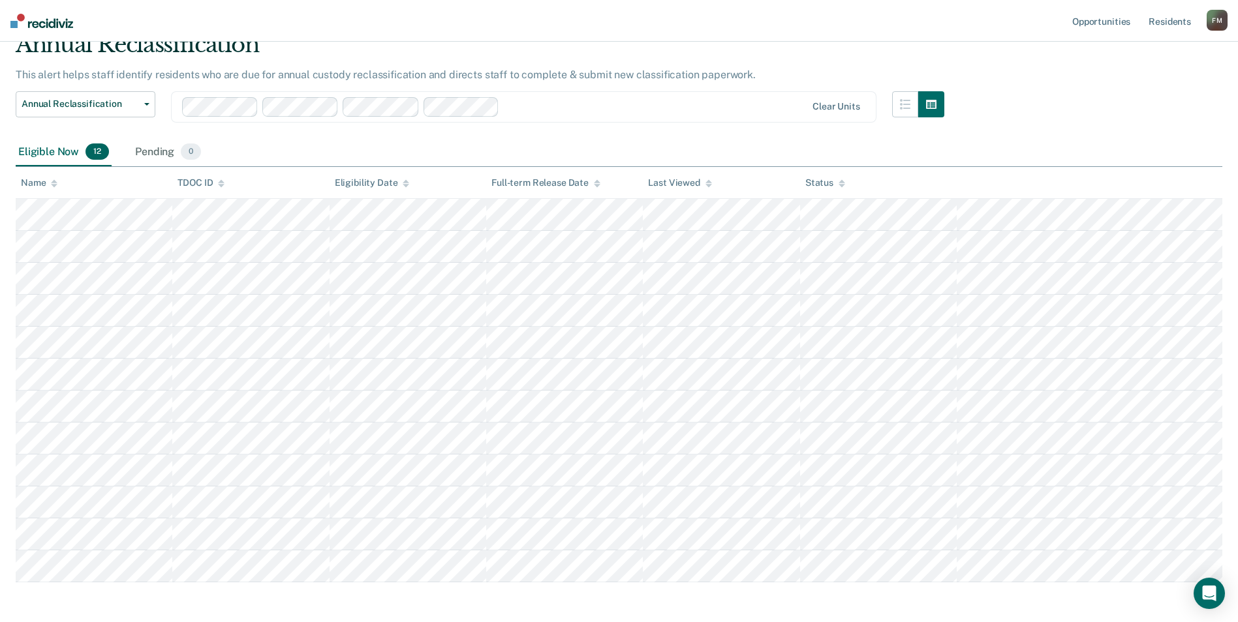
scroll to position [113, 0]
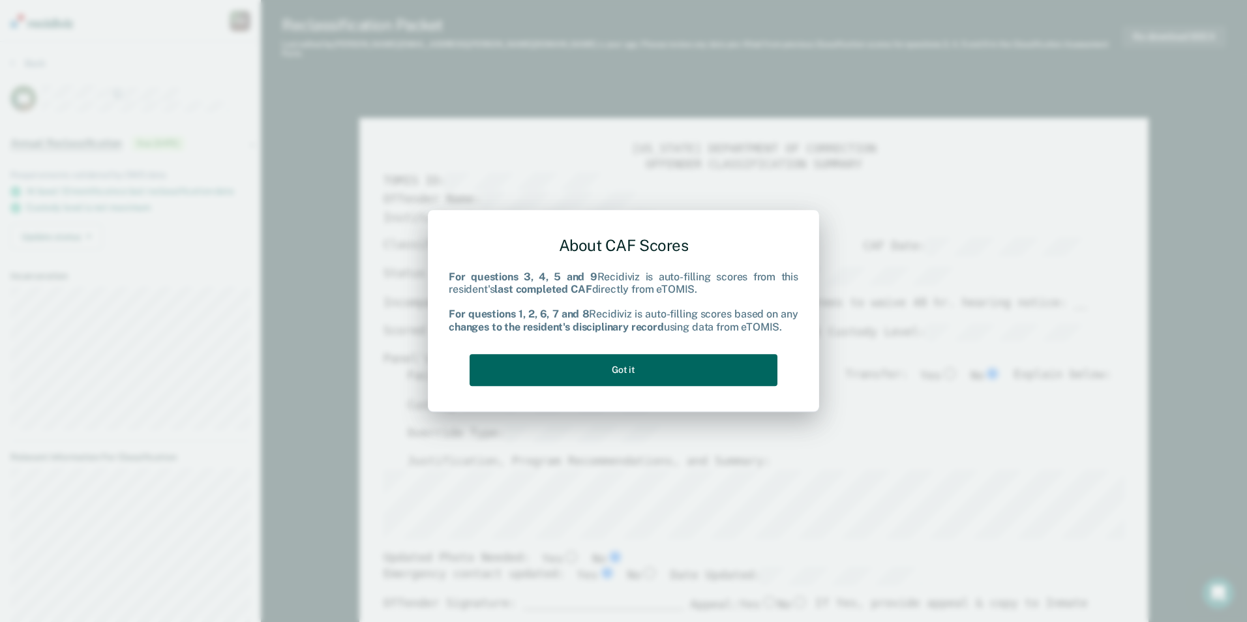
click at [631, 371] on button "Got it" at bounding box center [624, 370] width 308 height 32
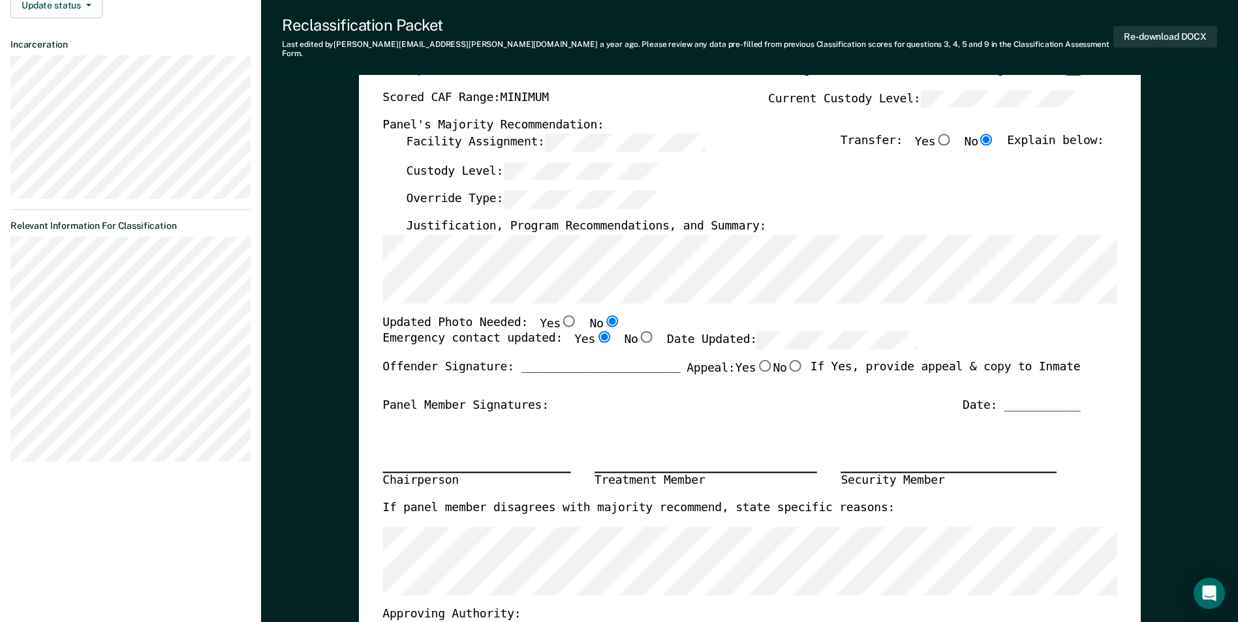
scroll to position [261, 0]
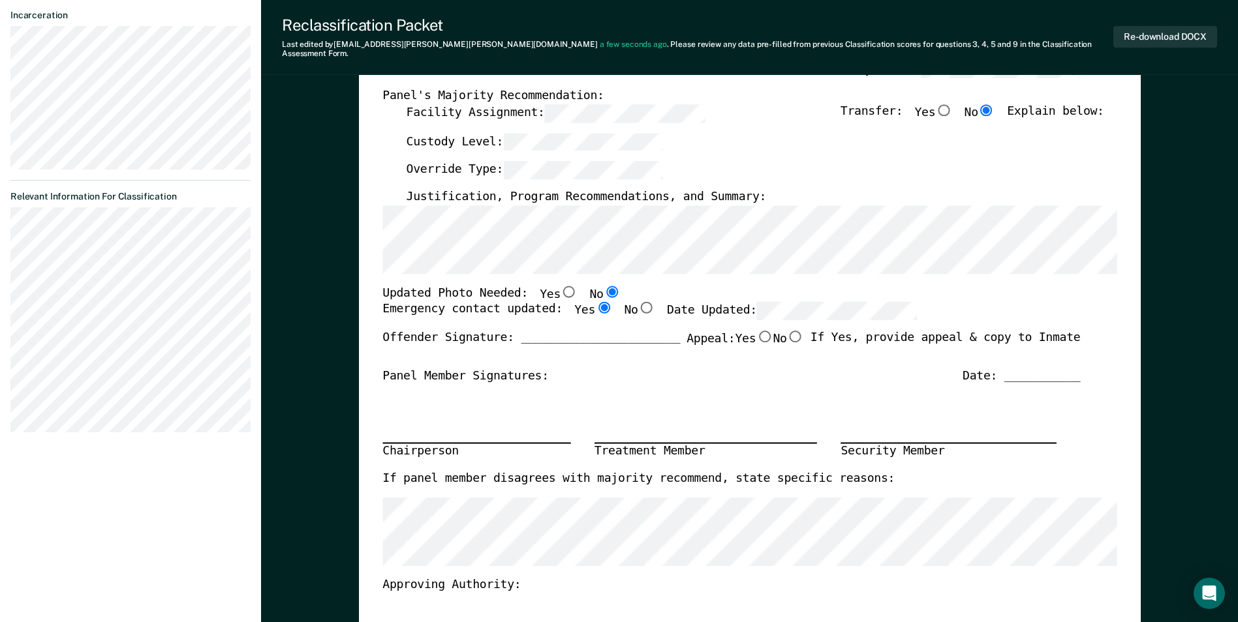
click at [911, 265] on div "[US_STATE] DEPARTMENT OF CORRECTION OFFENDER CLASSIFICATION SUMMARY TOMIS ID: O…" at bounding box center [749, 328] width 734 height 894
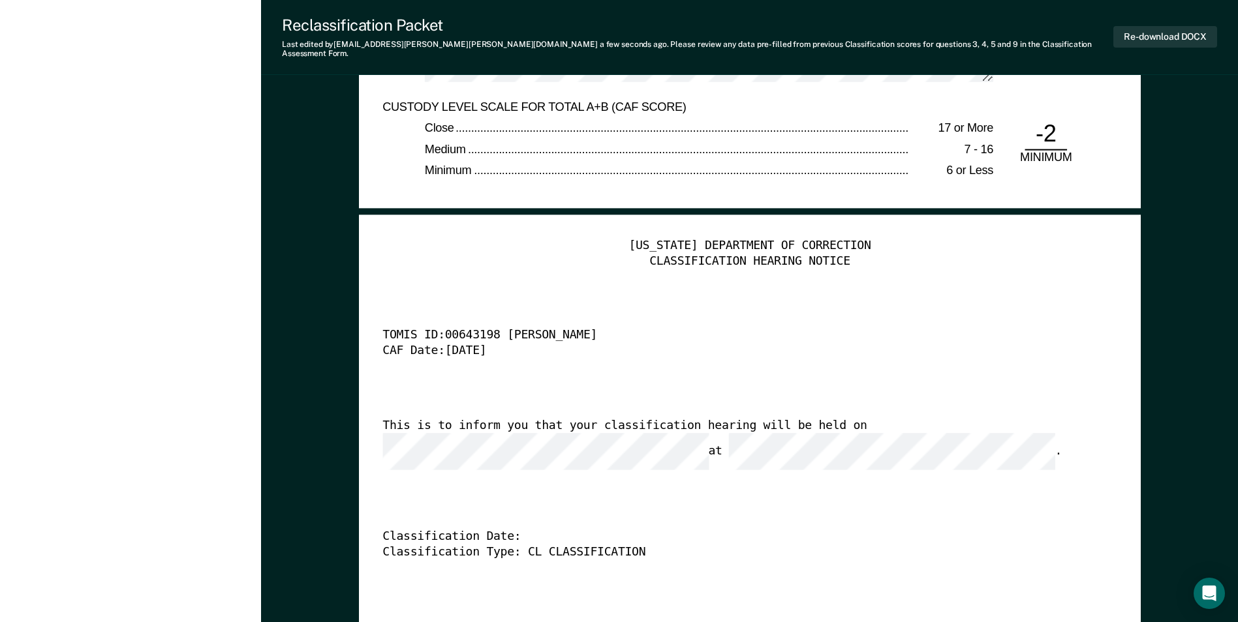
scroll to position [3262, 0]
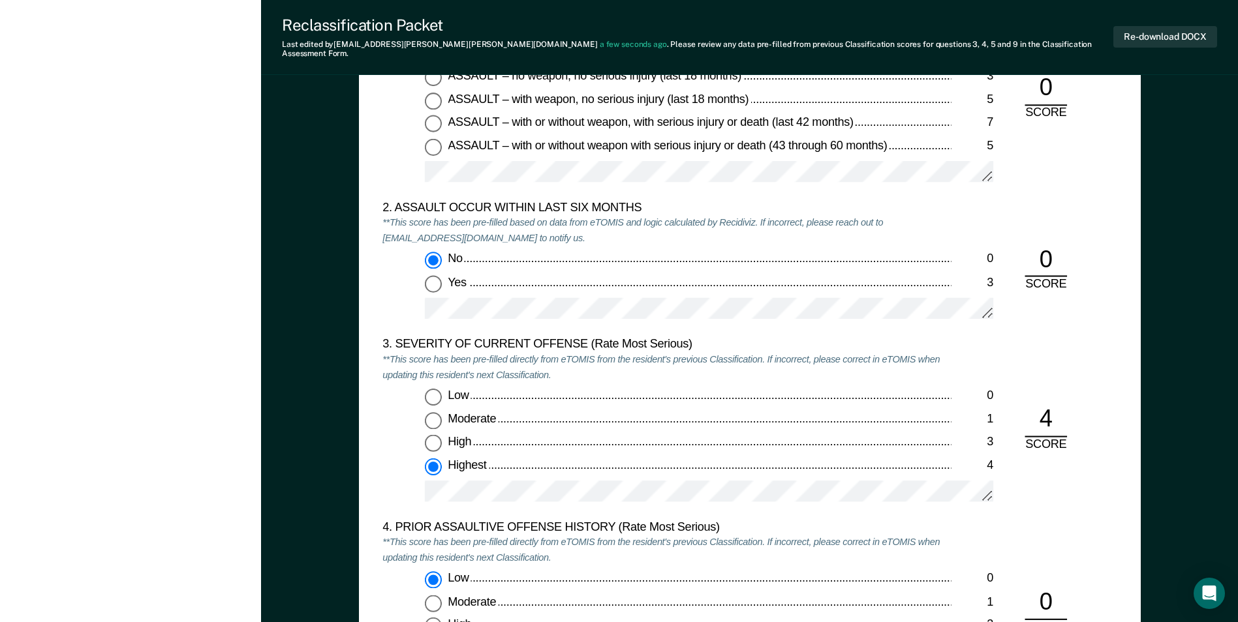
type textarea "x"
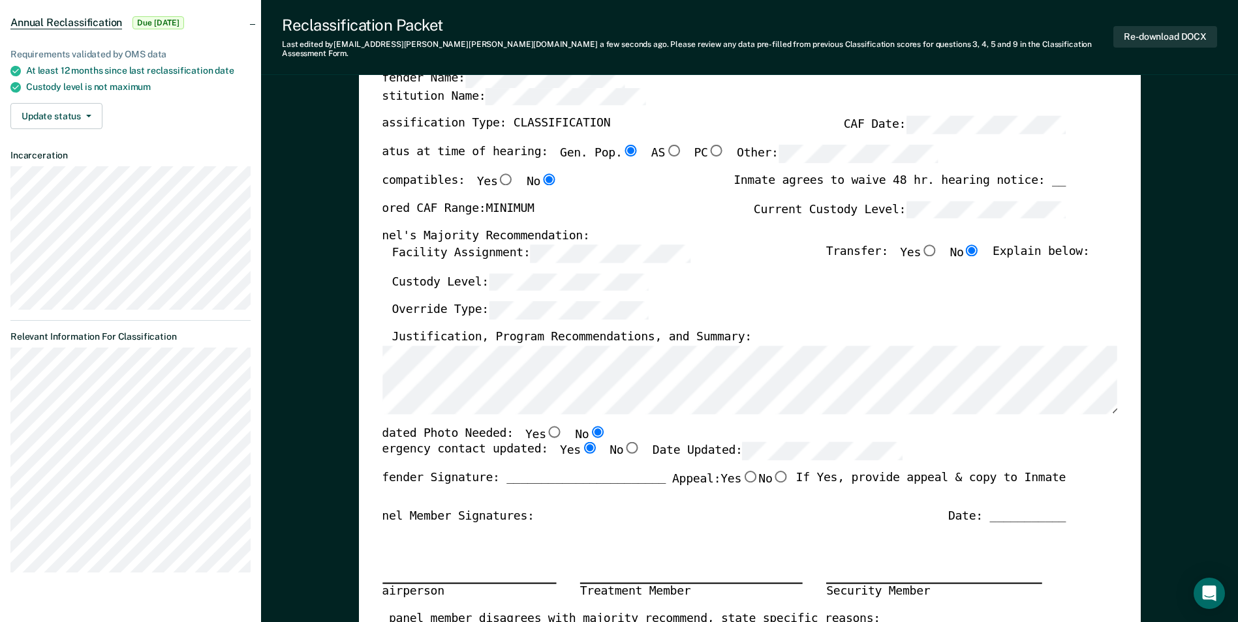
scroll to position [0, 0]
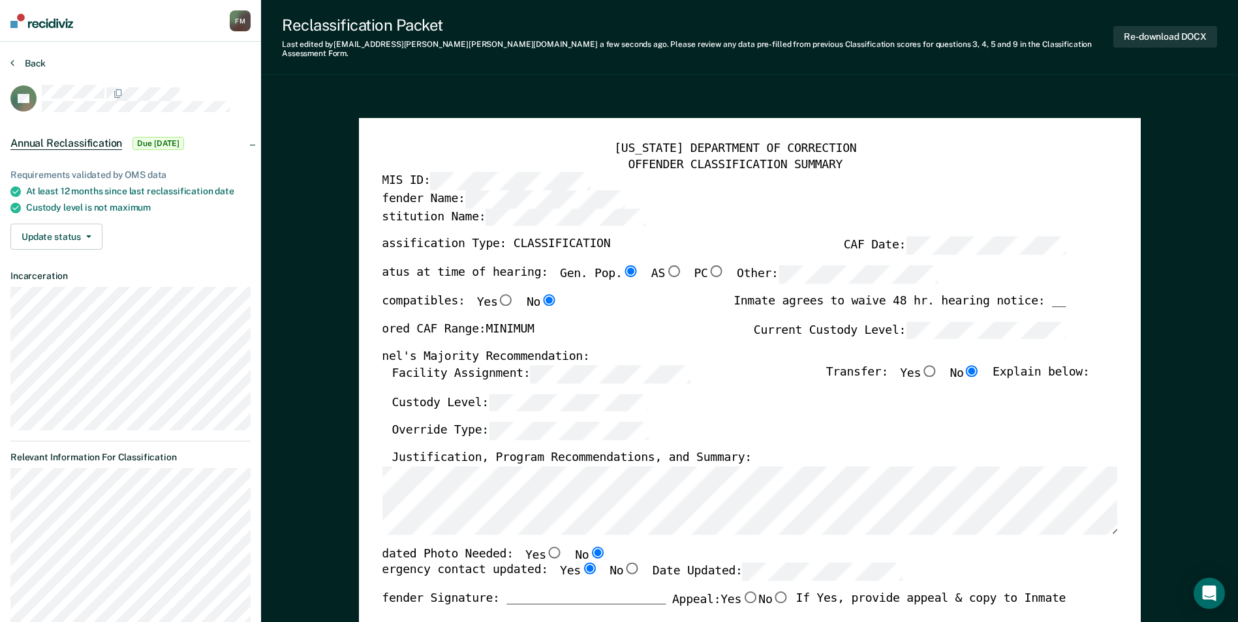
click at [31, 65] on button "Back" at bounding box center [27, 63] width 35 height 12
